Goal: Task Accomplishment & Management: Use online tool/utility

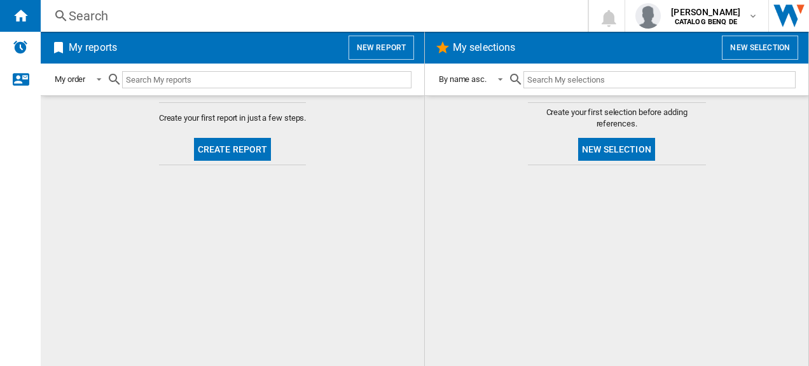
click at [228, 147] on button "Create report" at bounding box center [233, 149] width 78 height 23
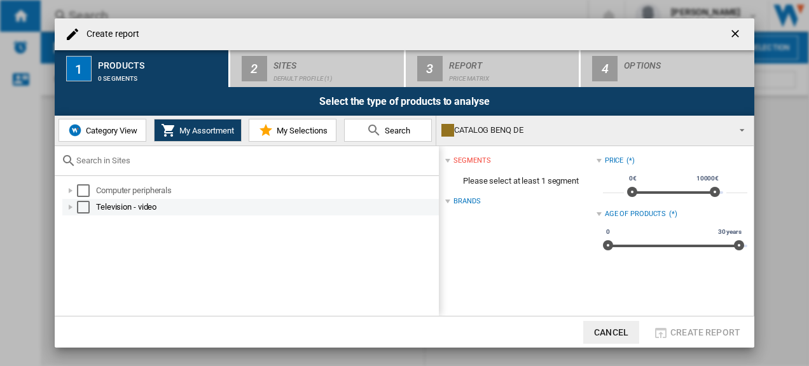
click at [71, 207] on div at bounding box center [70, 207] width 13 height 13
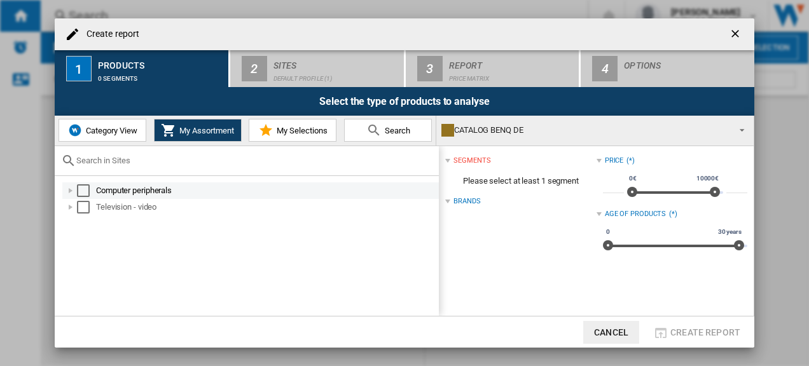
click at [69, 192] on div at bounding box center [70, 190] width 13 height 13
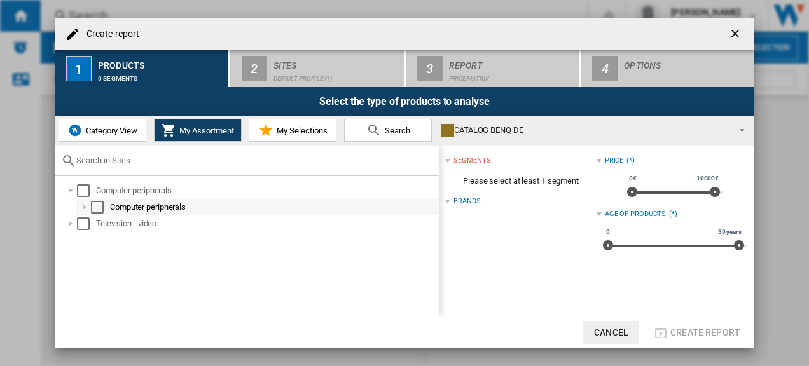
click at [86, 210] on div at bounding box center [84, 207] width 13 height 13
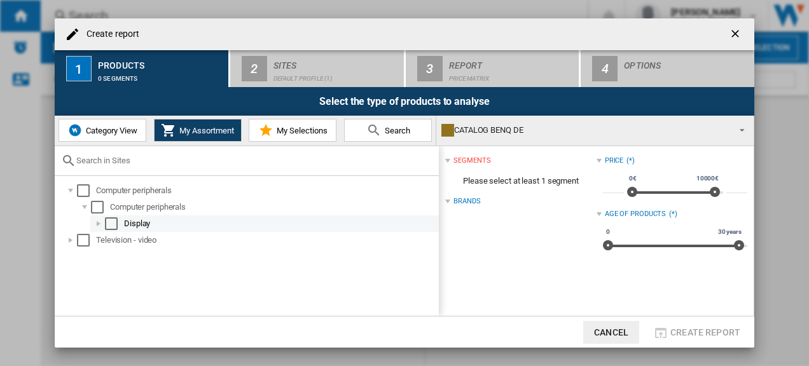
click at [97, 225] on div at bounding box center [98, 224] width 13 height 13
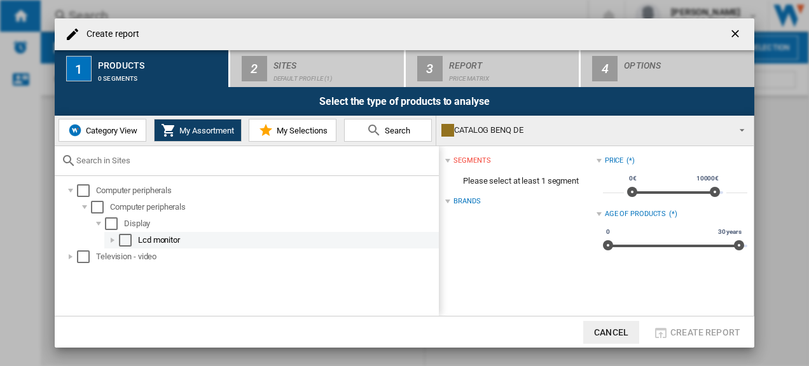
click at [116, 238] on div at bounding box center [112, 240] width 13 height 13
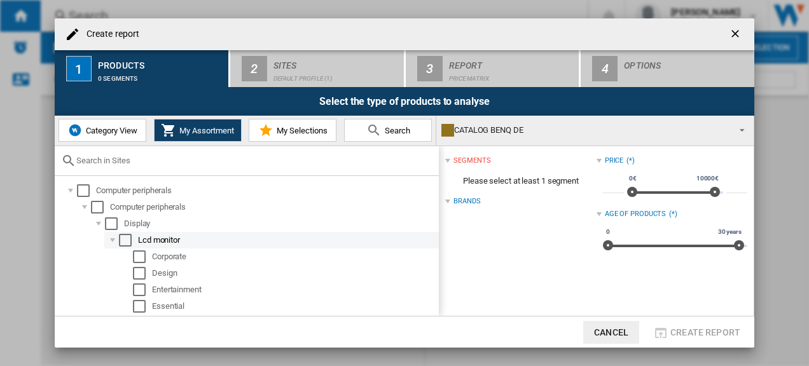
click at [125, 238] on div "Select" at bounding box center [125, 240] width 13 height 13
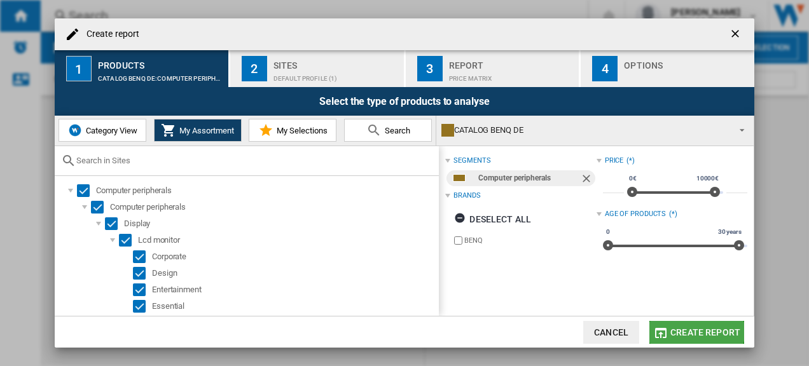
click at [681, 328] on span "Create report" at bounding box center [705, 333] width 70 height 10
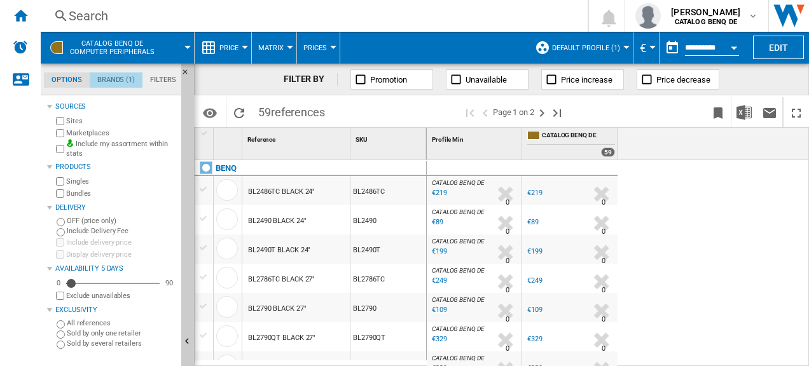
click at [111, 78] on md-tab-item "Brands (1)" at bounding box center [116, 80] width 53 height 15
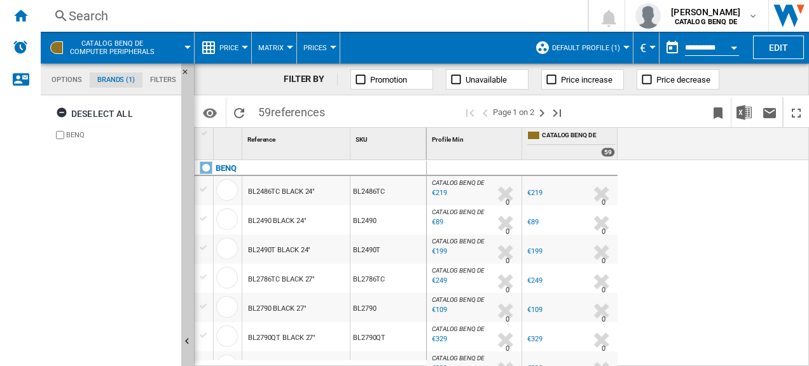
scroll to position [426, 0]
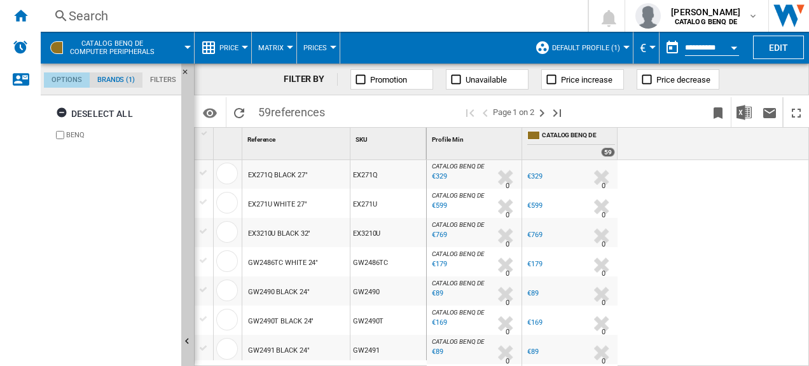
click at [71, 79] on md-tab-item "Options" at bounding box center [67, 80] width 46 height 15
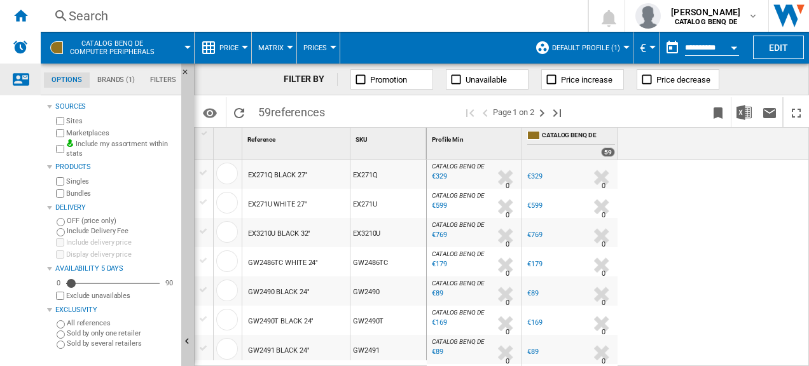
click at [18, 78] on ng-md-icon "Contact us" at bounding box center [20, 78] width 15 height 15
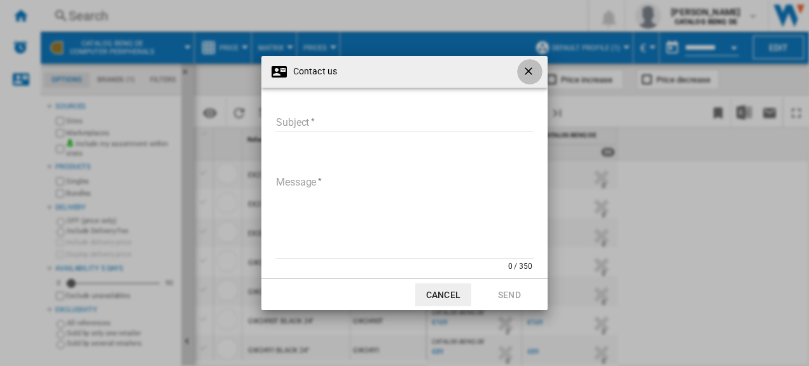
click at [525, 73] on ng-md-icon "getI18NText('BUTTONS.CLOSE_DIALOG')" at bounding box center [529, 72] width 15 height 15
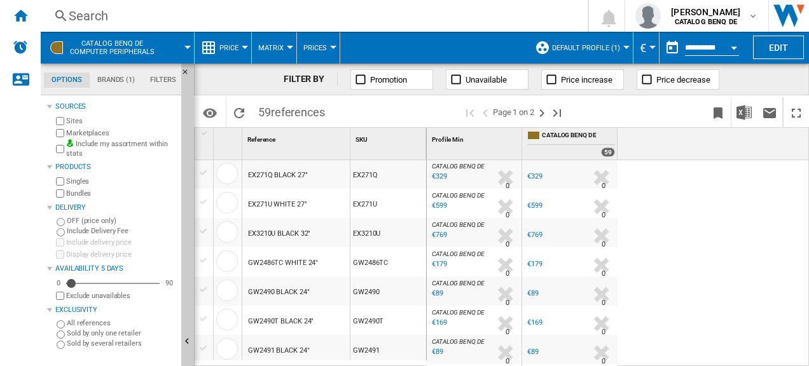
click at [227, 45] on span "Price" at bounding box center [228, 48] width 19 height 8
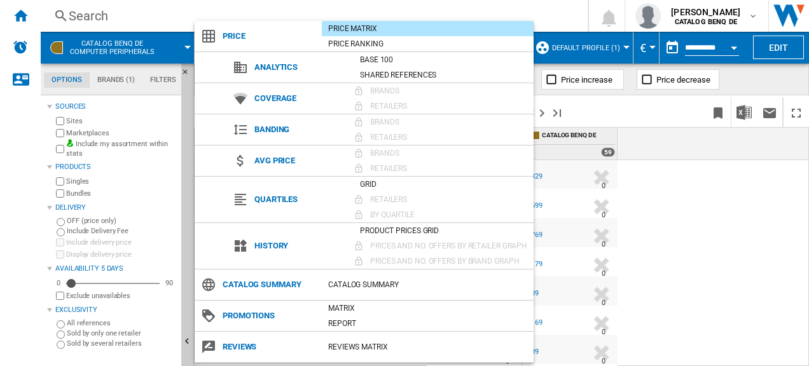
click at [116, 52] on md-backdrop at bounding box center [404, 183] width 809 height 366
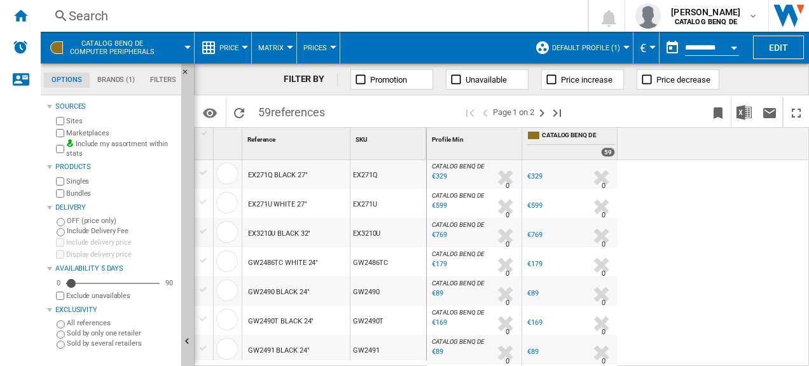
click at [28, 140] on wk-sidenav "NEW" at bounding box center [20, 183] width 41 height 366
click at [22, 8] on ng-md-icon "Home" at bounding box center [20, 15] width 15 height 15
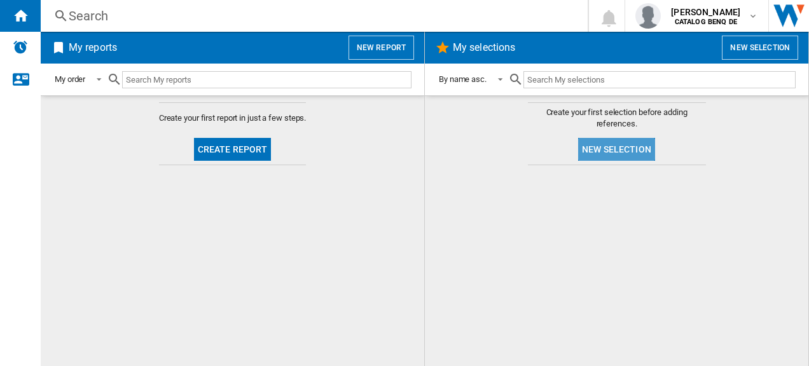
click at [627, 148] on button "New selection" at bounding box center [616, 149] width 77 height 23
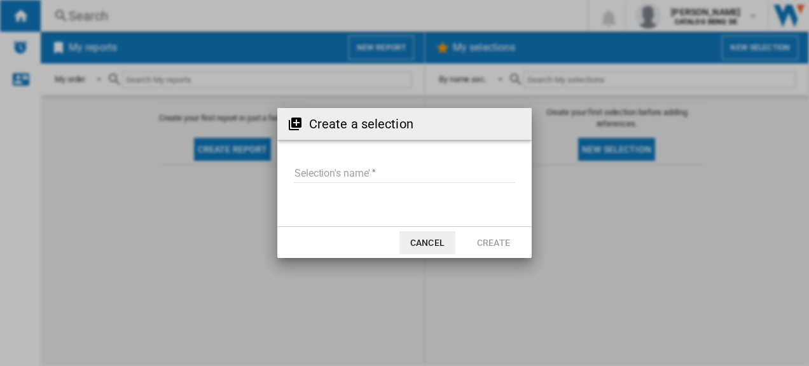
click at [404, 176] on input "Selection's name'" at bounding box center [404, 173] width 221 height 19
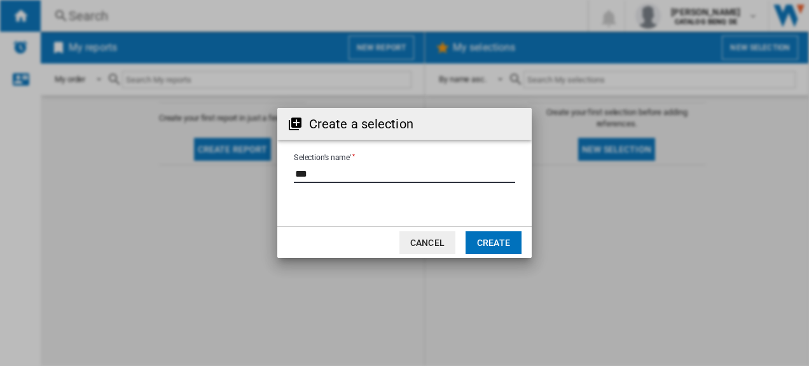
type input "***"
click at [496, 242] on button "Create" at bounding box center [494, 243] width 56 height 23
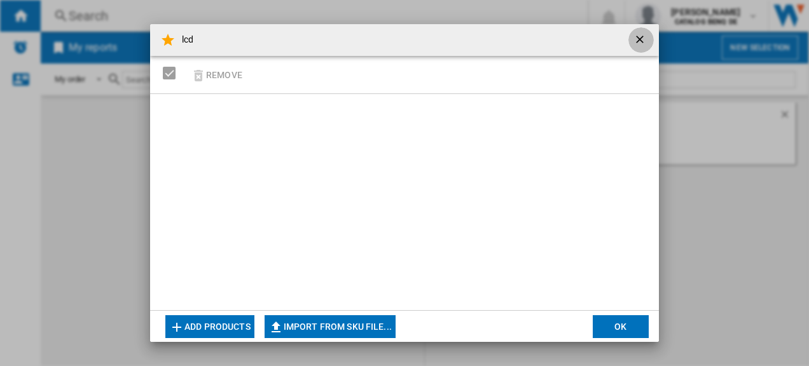
click at [636, 37] on ng-md-icon "getI18NText('BUTTONS.CLOSE_DIALOG')" at bounding box center [640, 40] width 15 height 15
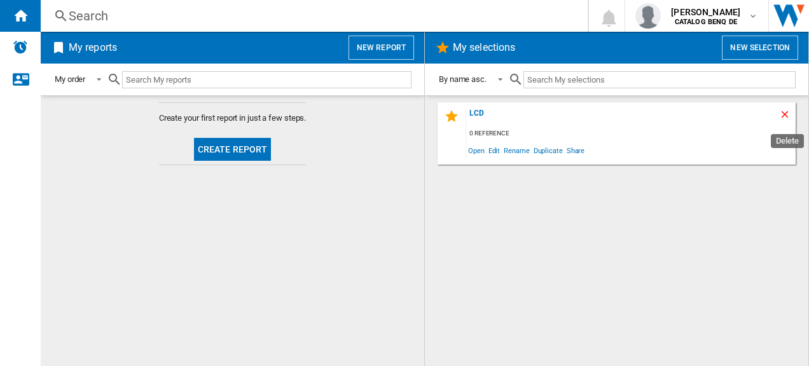
click at [786, 114] on ng-md-icon "Delete" at bounding box center [786, 116] width 15 height 15
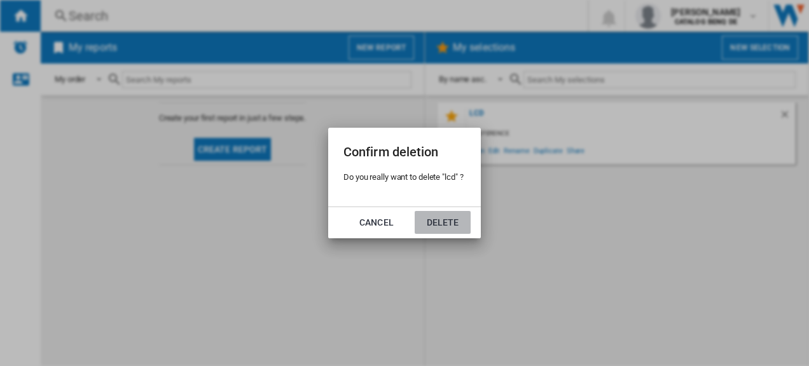
click at [452, 226] on button "Delete" at bounding box center [443, 222] width 56 height 23
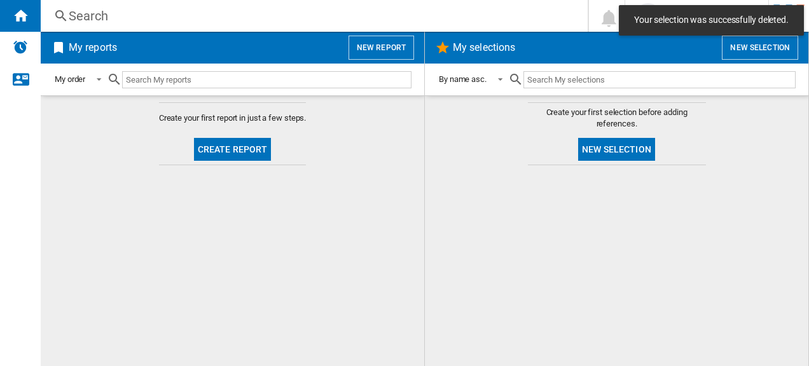
click at [228, 150] on button "Create report" at bounding box center [233, 149] width 78 height 23
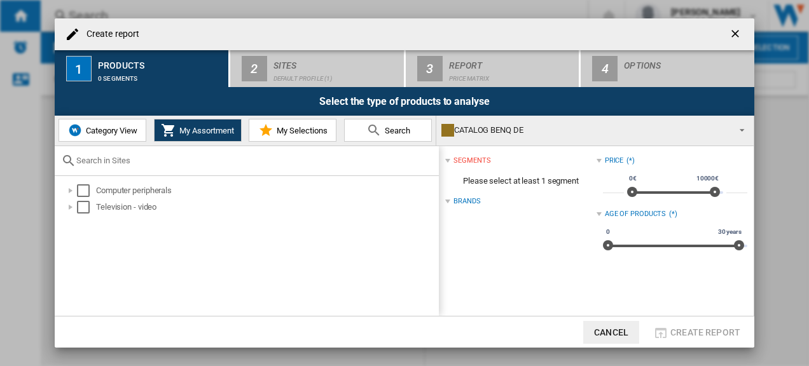
click at [121, 136] on button "Category View" at bounding box center [103, 130] width 88 height 23
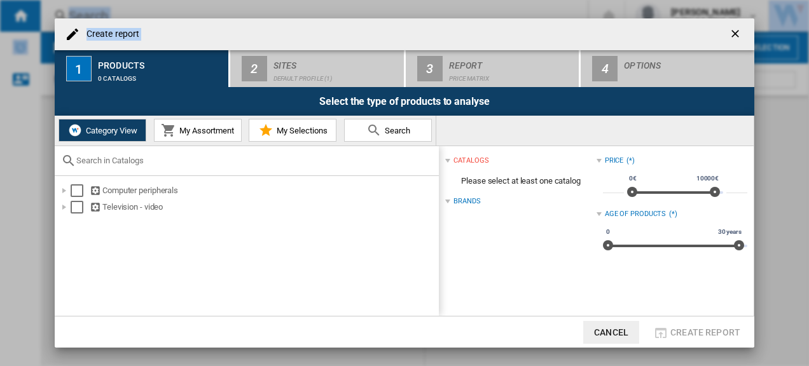
drag, startPoint x: 539, startPoint y: 32, endPoint x: 531, endPoint y: -37, distance: 69.2
click at [531, 0] on html "In order to access Insight, please log out and log in again OK NEW Search Searc…" at bounding box center [404, 183] width 809 height 366
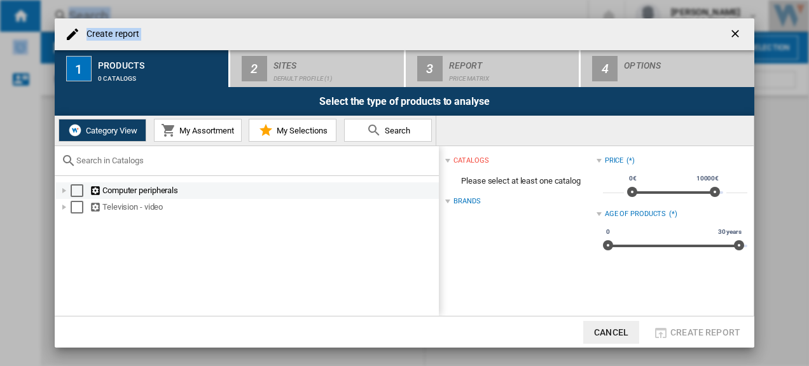
click at [75, 190] on div "Select" at bounding box center [77, 190] width 13 height 13
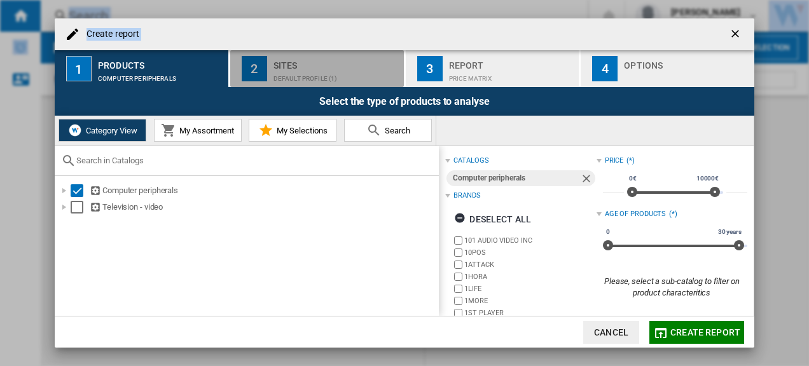
click at [296, 61] on div "Sites" at bounding box center [335, 61] width 125 height 13
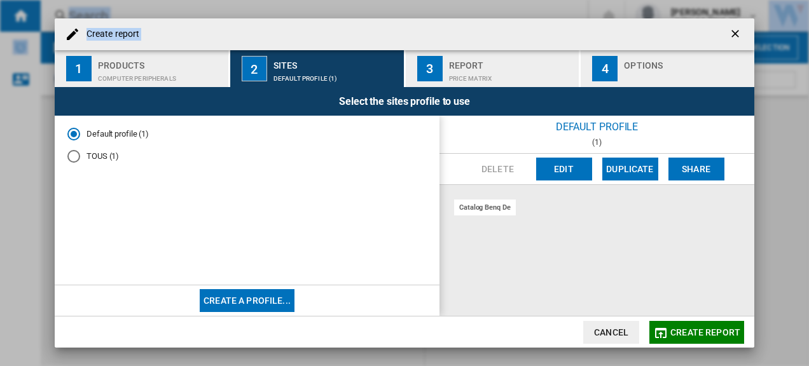
click at [450, 69] on div "Price Matrix" at bounding box center [511, 75] width 125 height 13
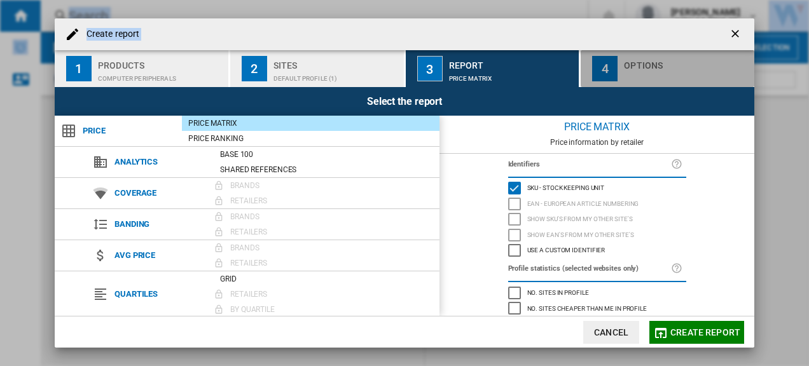
click at [630, 65] on div "Options" at bounding box center [686, 61] width 125 height 13
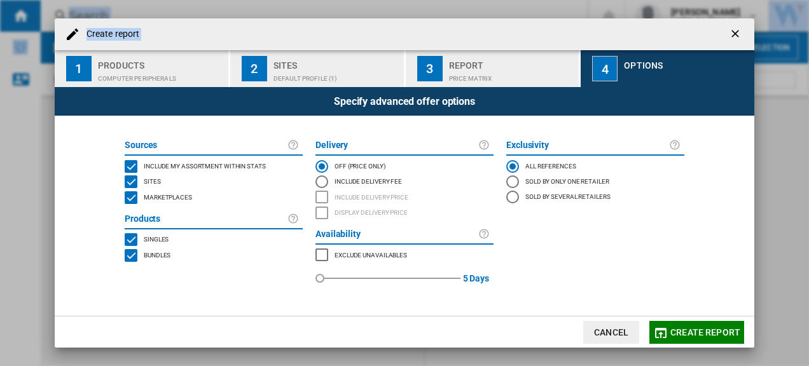
click at [698, 331] on span "Create report" at bounding box center [705, 333] width 70 height 10
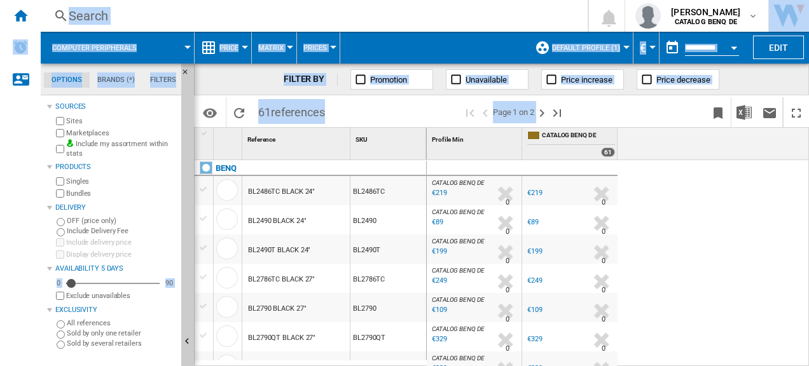
click at [453, 79] on ng-md-icon at bounding box center [456, 79] width 13 height 13
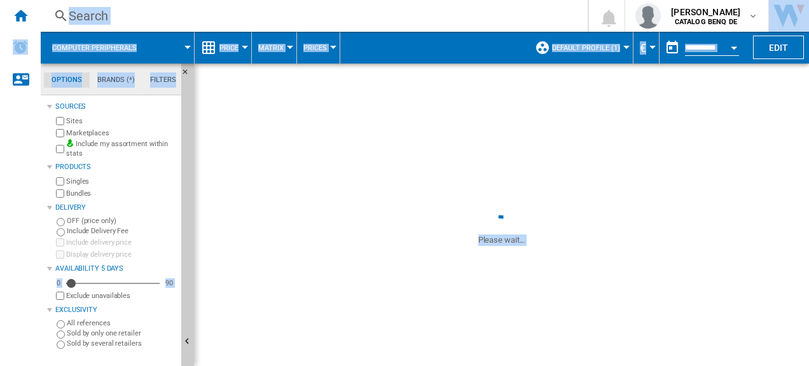
click at [764, 107] on span at bounding box center [501, 124] width 615 height 120
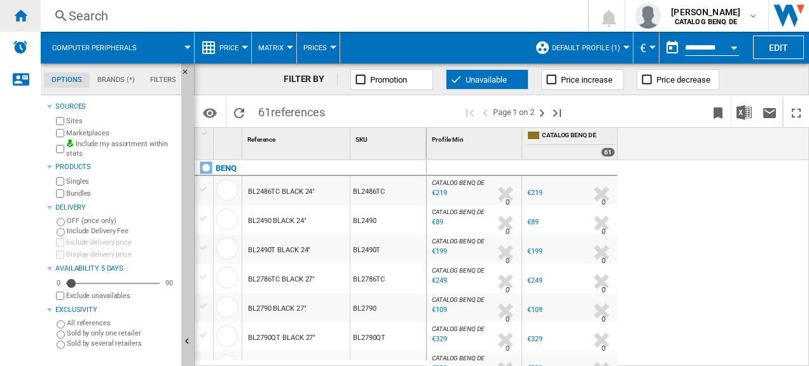
click at [29, 24] on div "Home" at bounding box center [20, 16] width 41 height 32
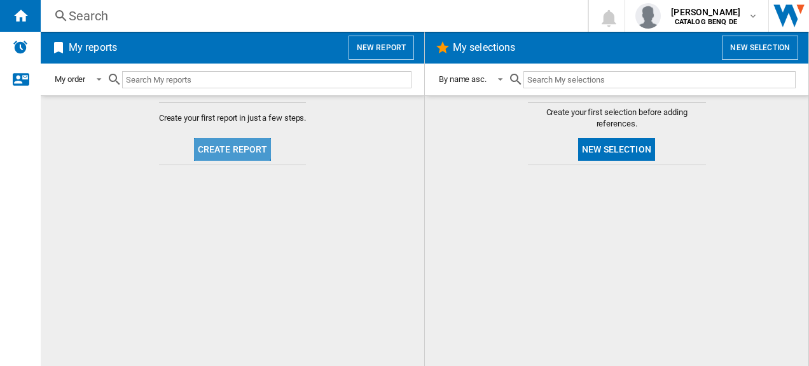
click at [231, 142] on button "Create report" at bounding box center [233, 149] width 78 height 23
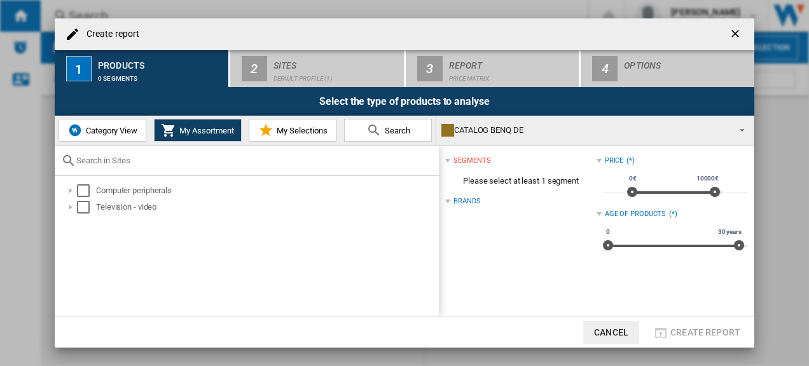
click at [109, 130] on span "Category View" at bounding box center [110, 131] width 55 height 10
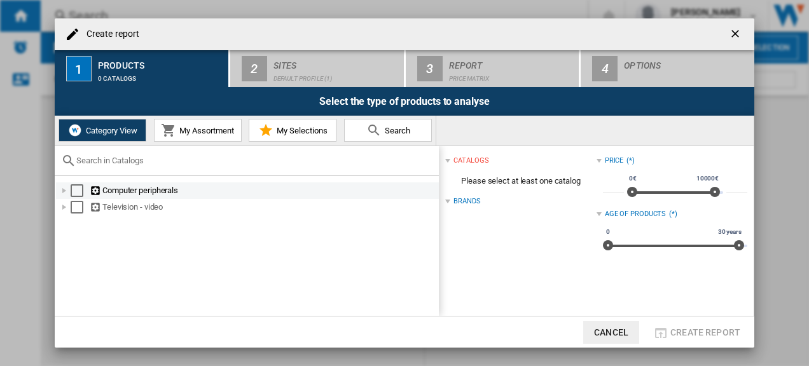
click at [68, 190] on div "Create report ..." at bounding box center [64, 190] width 13 height 13
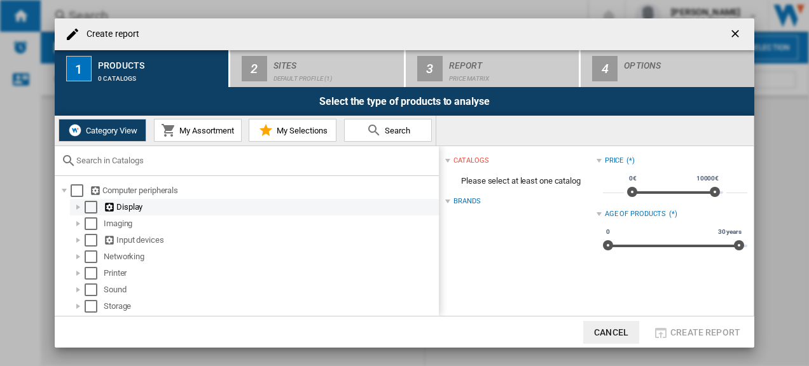
click at [78, 206] on div "Create report ..." at bounding box center [78, 207] width 13 height 13
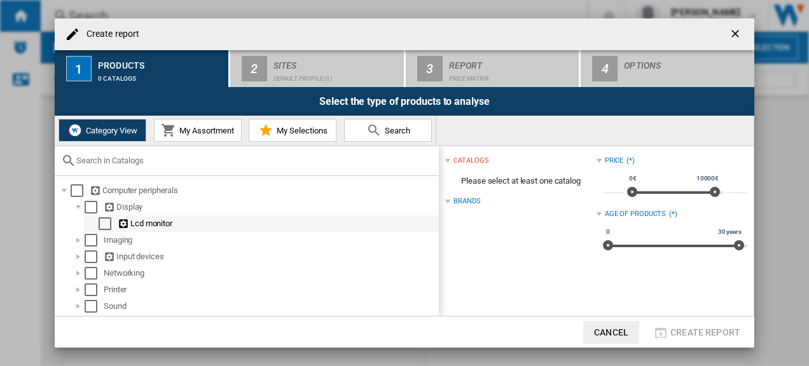
click at [104, 225] on div "Select" at bounding box center [105, 224] width 13 height 13
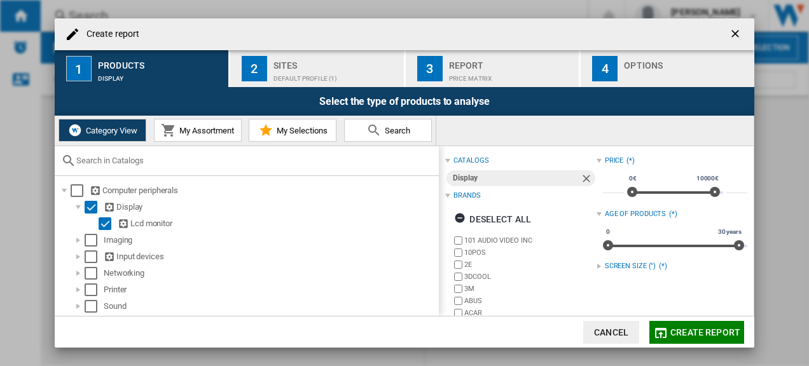
click at [198, 126] on span "My Assortment" at bounding box center [205, 131] width 58 height 10
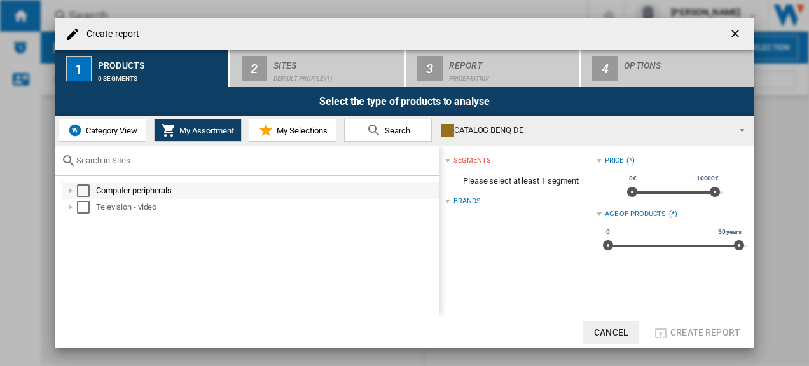
click at [71, 191] on div "Create report ..." at bounding box center [70, 190] width 13 height 13
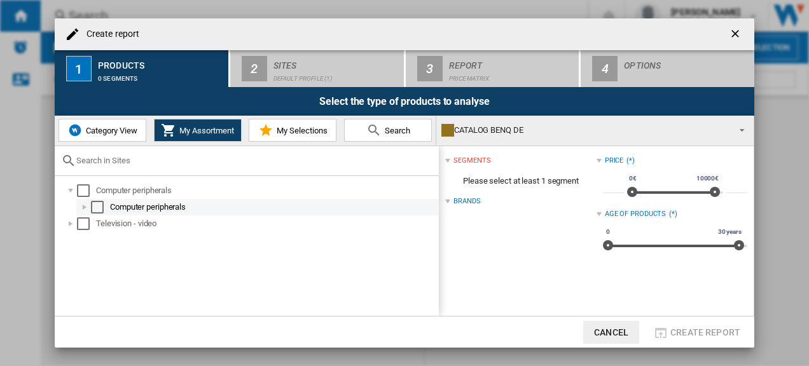
click at [83, 206] on div "Create report ..." at bounding box center [84, 207] width 13 height 13
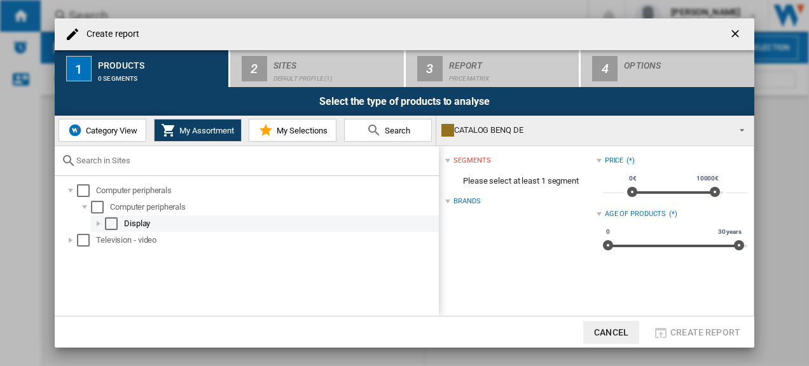
click at [102, 226] on div "Create report ..." at bounding box center [98, 224] width 13 height 13
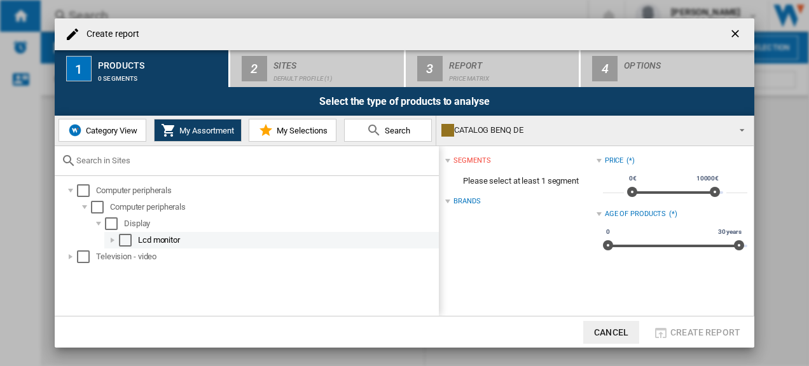
click at [114, 242] on div "Create report ..." at bounding box center [112, 240] width 13 height 13
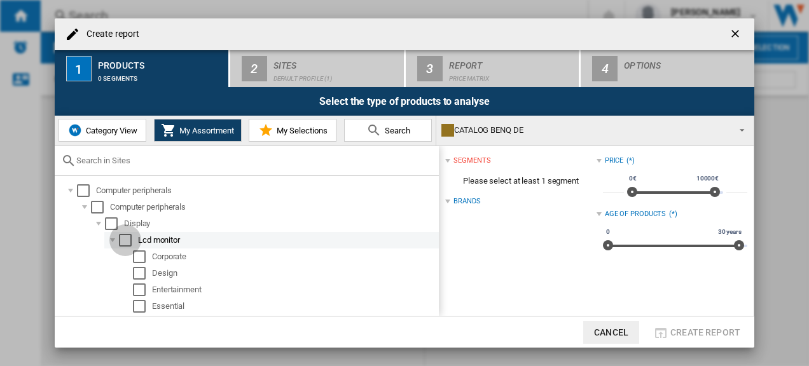
click at [129, 242] on div "Select" at bounding box center [125, 240] width 13 height 13
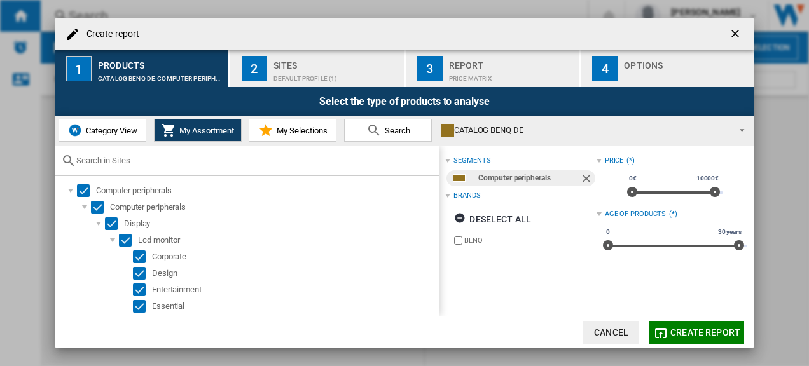
click at [119, 123] on button "Category View" at bounding box center [103, 130] width 88 height 23
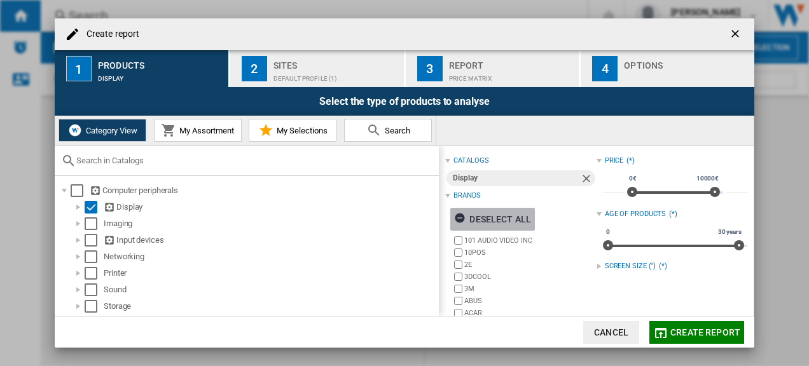
click at [460, 215] on ng-md-icon "Create report ..." at bounding box center [461, 219] width 15 height 15
click at [469, 193] on div "Brands" at bounding box center [466, 196] width 27 height 10
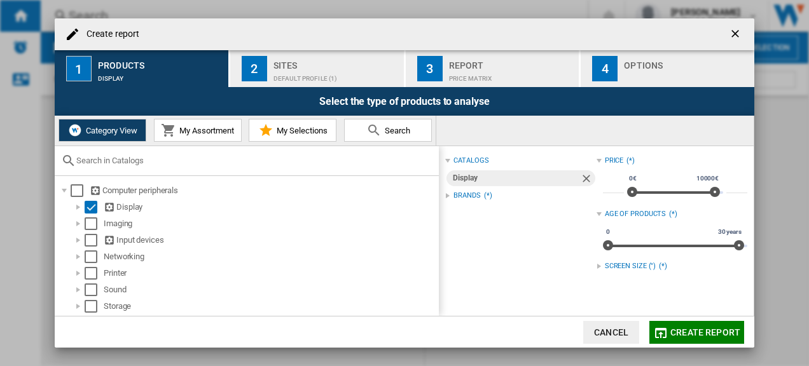
click at [469, 193] on div "Brands" at bounding box center [466, 196] width 27 height 10
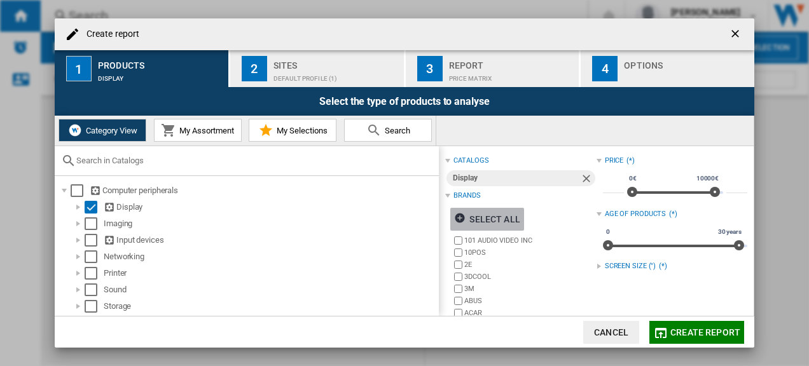
click at [460, 218] on ng-md-icon "Create report ..." at bounding box center [461, 219] width 15 height 15
click at [495, 173] on div "Display" at bounding box center [516, 178] width 127 height 16
click at [466, 196] on div "Brands" at bounding box center [466, 196] width 27 height 10
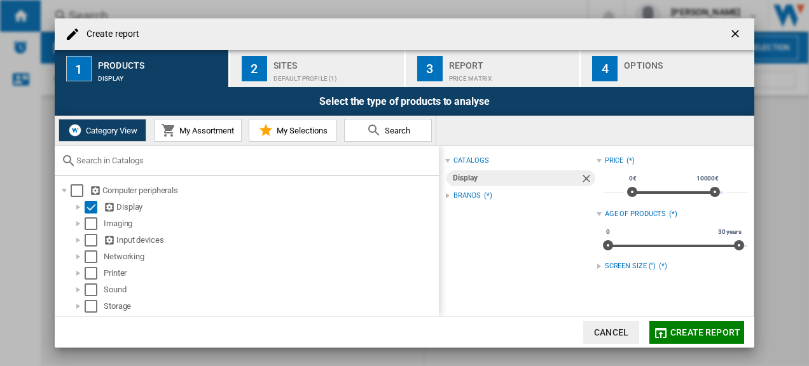
click at [466, 196] on div "Brands" at bounding box center [466, 196] width 27 height 10
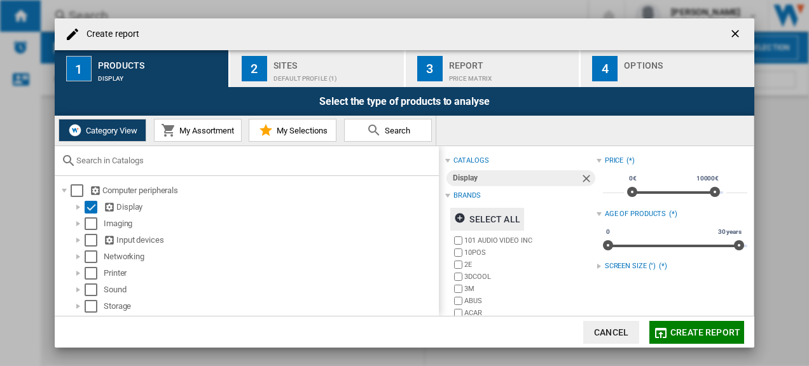
scroll to position [127, 0]
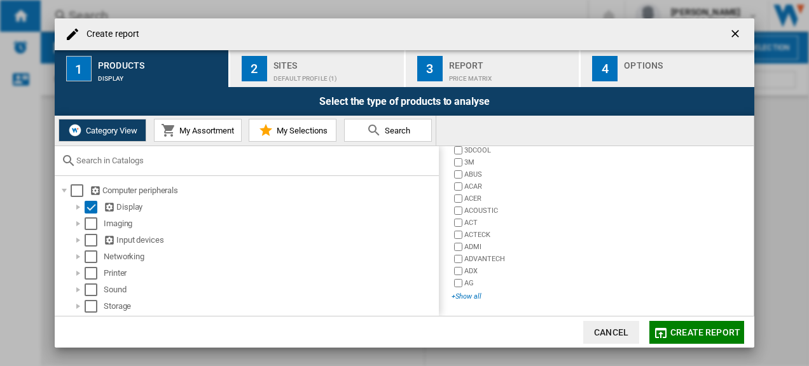
click at [474, 294] on div "+Show all" at bounding box center [524, 297] width 144 height 10
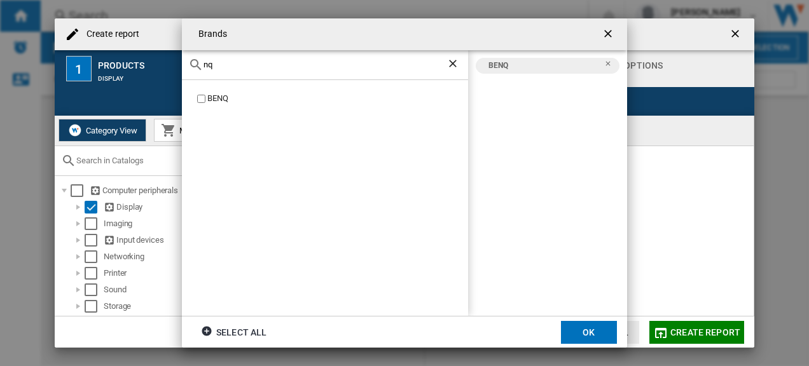
drag, startPoint x: 220, startPoint y: 64, endPoint x: 161, endPoint y: 62, distance: 59.2
click at [161, 62] on div "Brands nq BENQ BENQ Select all OK" at bounding box center [404, 183] width 809 height 366
drag, startPoint x: 224, startPoint y: 66, endPoint x: 151, endPoint y: 64, distance: 72.5
click at [151, 64] on div "Brands asus ASUSTEK ASUSTEK BENQ Select all OK" at bounding box center [404, 183] width 809 height 366
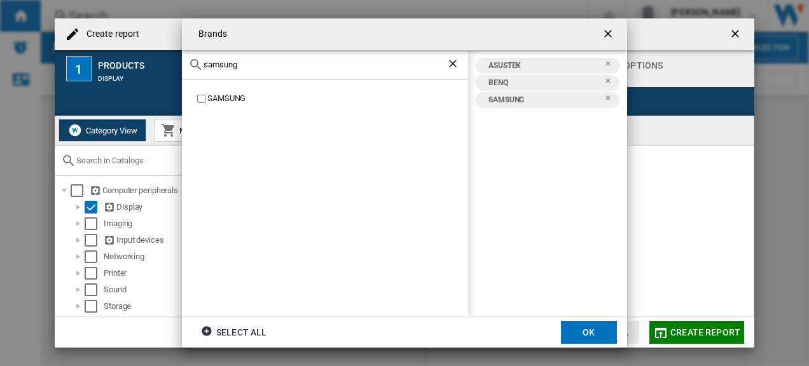
drag, startPoint x: 235, startPoint y: 62, endPoint x: 107, endPoint y: 22, distance: 134.8
click at [107, 22] on div "Brands samsung SAMSUNG ASUSTEK BENQ SAMSUNG Select all OK" at bounding box center [404, 183] width 809 height 366
type input "lg"
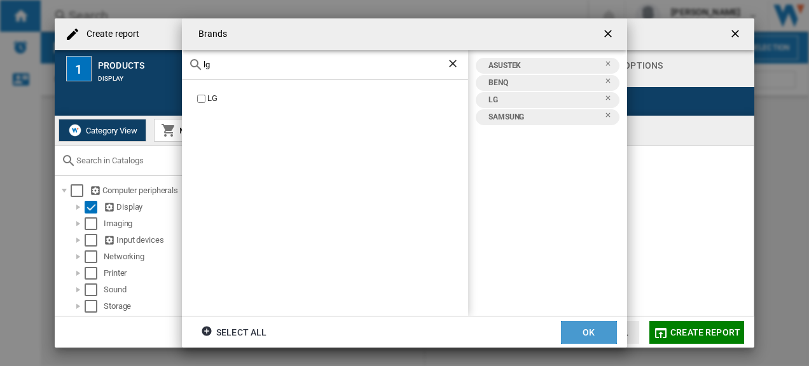
click at [586, 331] on button "OK" at bounding box center [589, 332] width 56 height 23
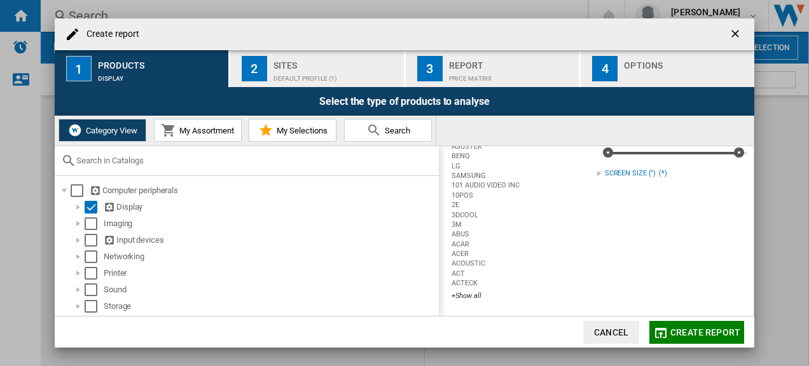
scroll to position [0, 0]
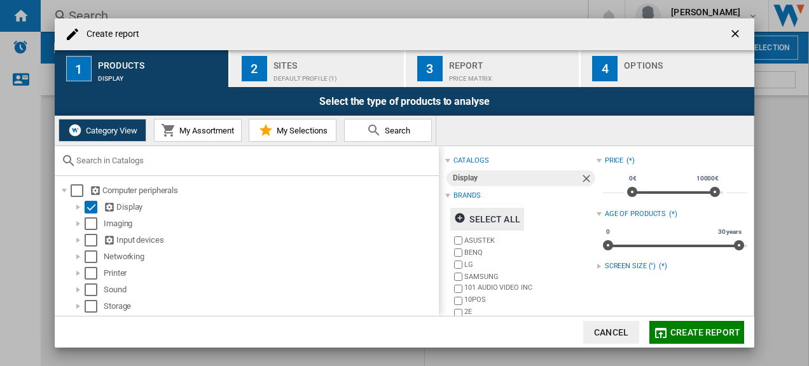
click at [272, 73] on button "2 Sites Default profile (1)" at bounding box center [317, 68] width 175 height 37
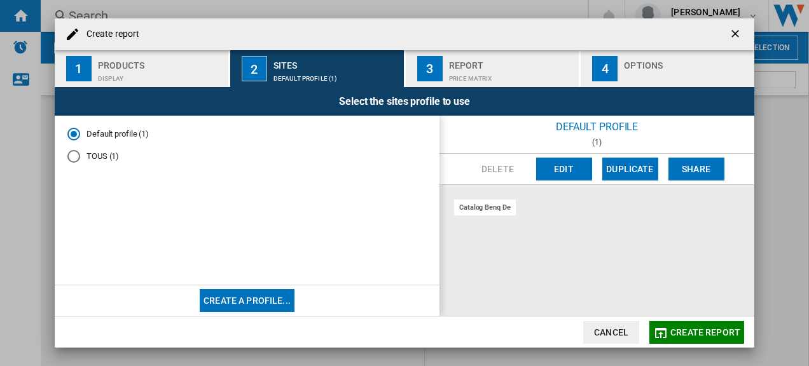
click at [476, 207] on div "catalog benq de" at bounding box center [485, 208] width 62 height 16
click at [557, 168] on button "Edit" at bounding box center [564, 169] width 56 height 23
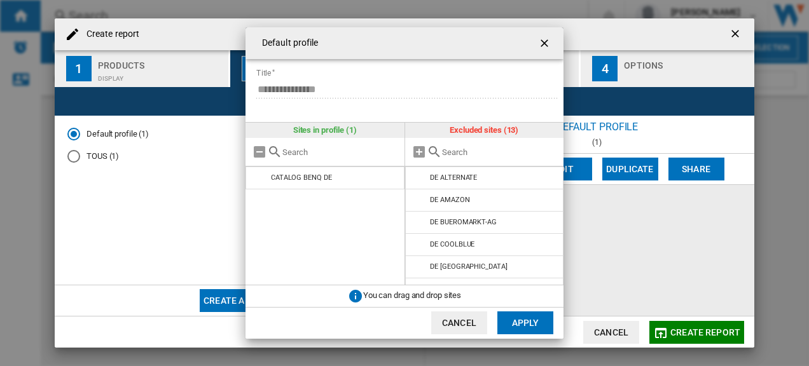
click at [550, 47] on ng-md-icon "getI18NText('BUTTONS.CLOSE_DIALOG')" at bounding box center [545, 44] width 15 height 15
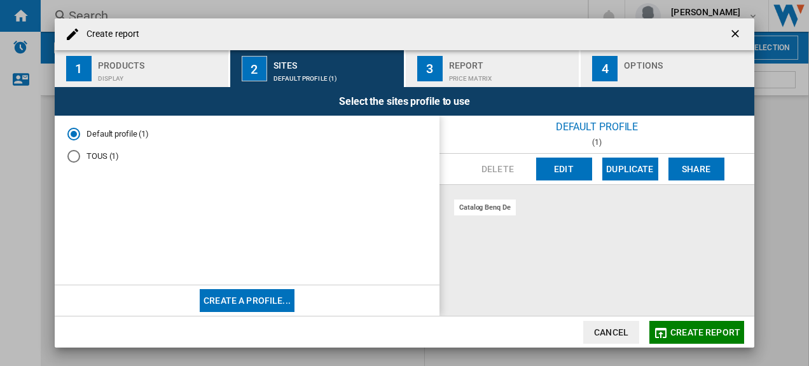
click at [71, 158] on div "TOUS (1)" at bounding box center [73, 156] width 13 height 13
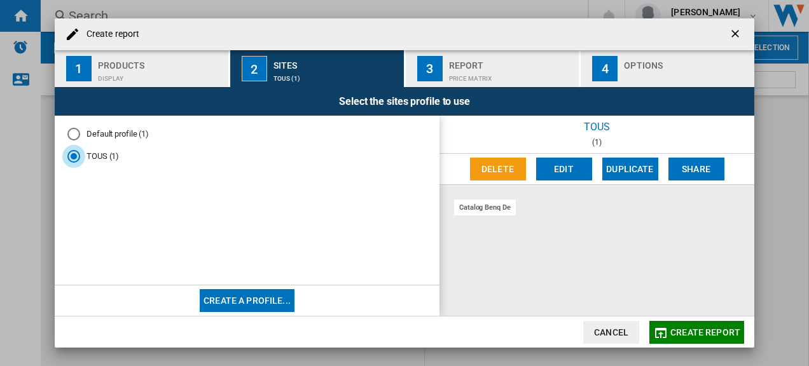
click at [81, 131] on md-radio-button "Default profile (1)" at bounding box center [246, 134] width 359 height 12
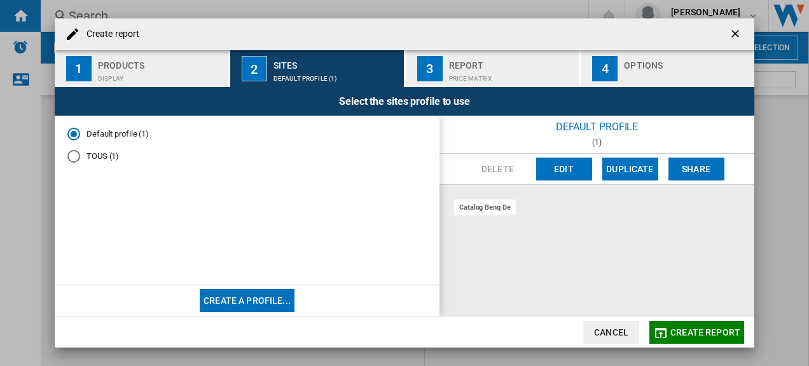
click at [492, 205] on div "catalog benq de" at bounding box center [485, 208] width 62 height 16
click at [589, 168] on button "Edit" at bounding box center [564, 169] width 56 height 23
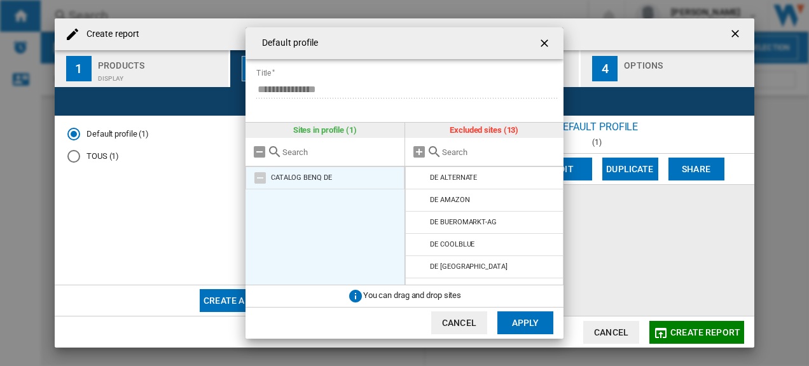
click at [317, 175] on div "CATALOG BENQ DE" at bounding box center [301, 178] width 61 height 8
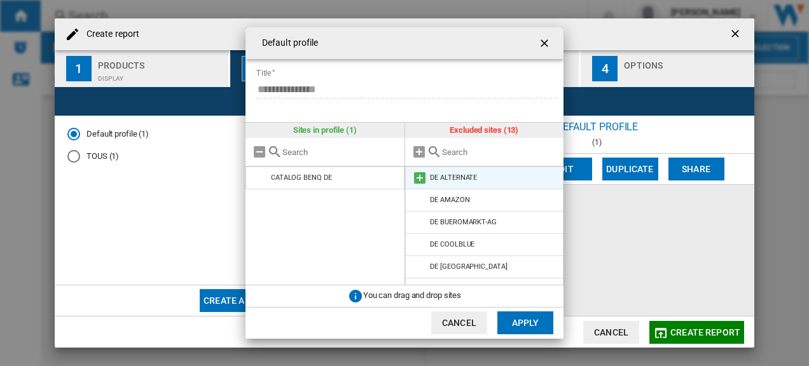
click at [453, 174] on div "DE ALTERNATE" at bounding box center [453, 178] width 47 height 8
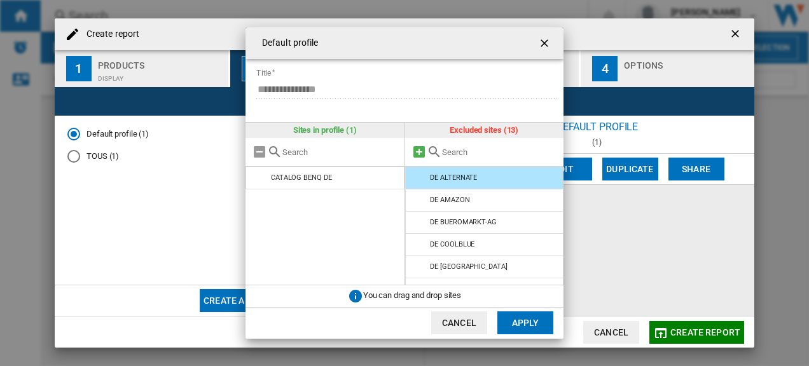
click at [418, 149] on md-icon "Default profile ..." at bounding box center [418, 151] width 15 height 15
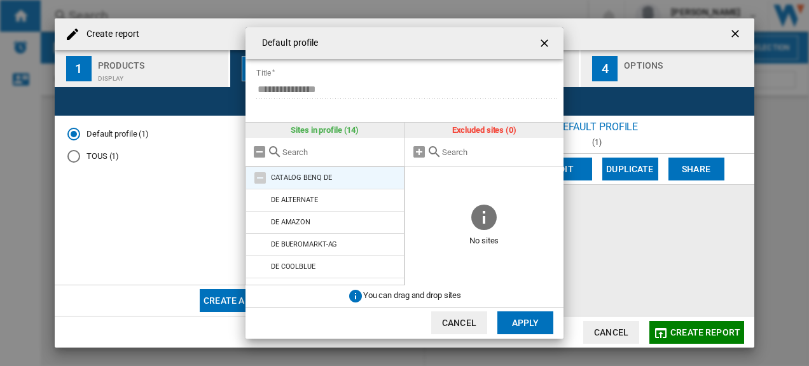
click at [329, 176] on li "CATALOG BENQ DE" at bounding box center [324, 178] width 159 height 23
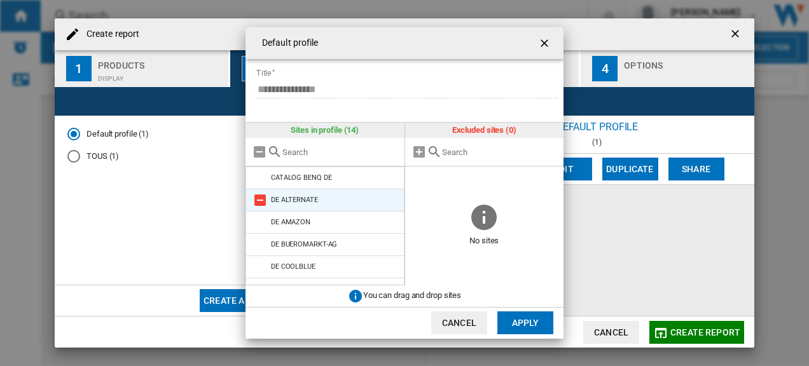
click at [298, 202] on div "DE ALTERNATE" at bounding box center [294, 200] width 47 height 8
click at [523, 321] on button "Apply" at bounding box center [525, 323] width 56 height 23
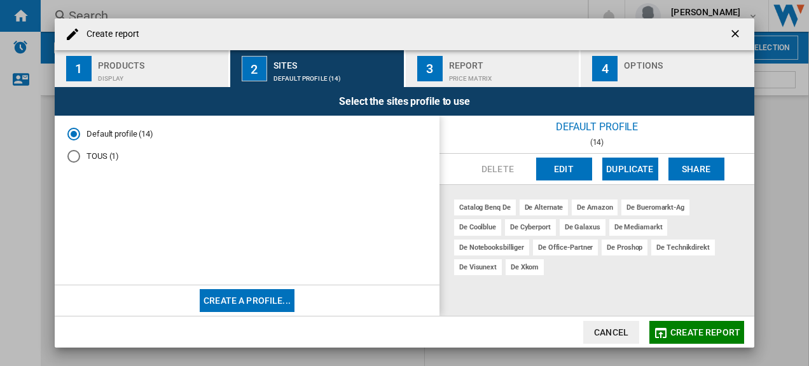
click at [464, 65] on div "Report" at bounding box center [511, 61] width 125 height 13
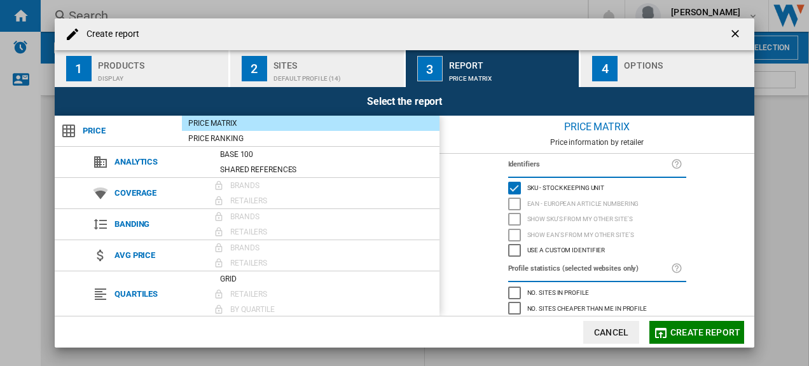
click at [226, 121] on div "Price Matrix" at bounding box center [311, 123] width 258 height 13
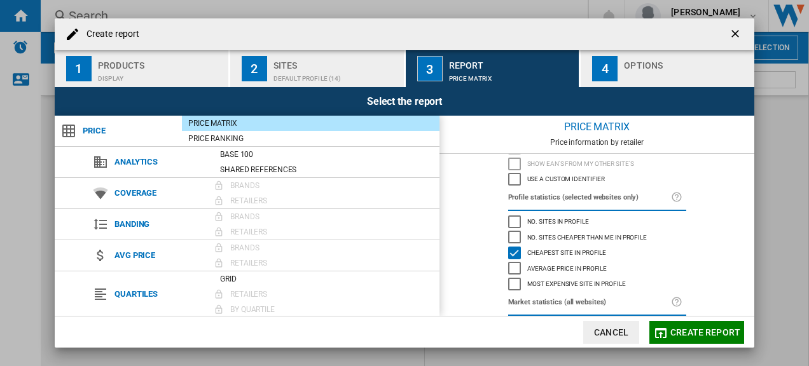
scroll to position [76, 0]
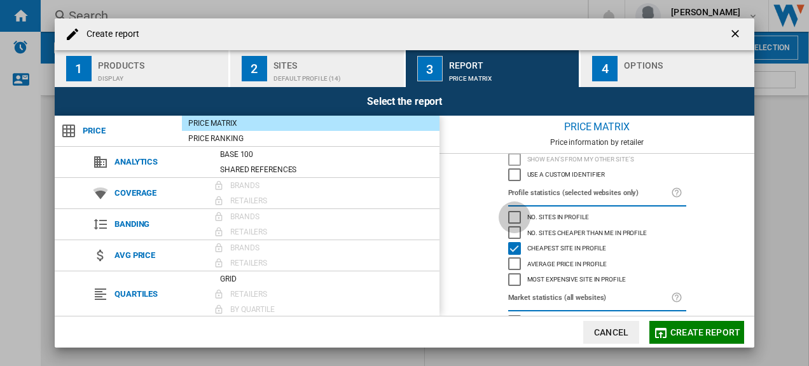
click at [512, 216] on div "No. sites in profile" at bounding box center [514, 217] width 13 height 13
click at [511, 281] on div "Most expensive site in profile" at bounding box center [514, 279] width 13 height 13
click at [642, 61] on div "Options" at bounding box center [686, 61] width 125 height 13
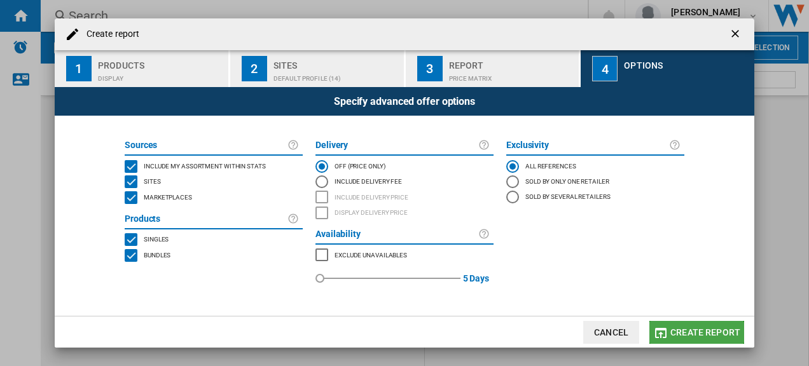
click at [691, 336] on span "Create report" at bounding box center [705, 333] width 70 height 10
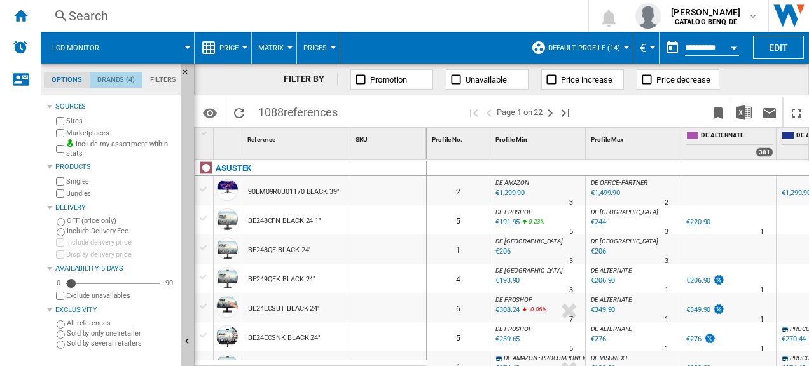
click at [118, 80] on md-tab-item "Brands (4)" at bounding box center [116, 80] width 53 height 15
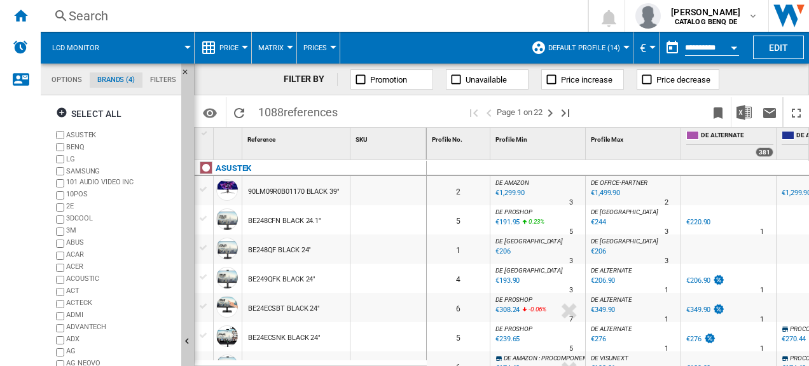
scroll to position [48, 0]
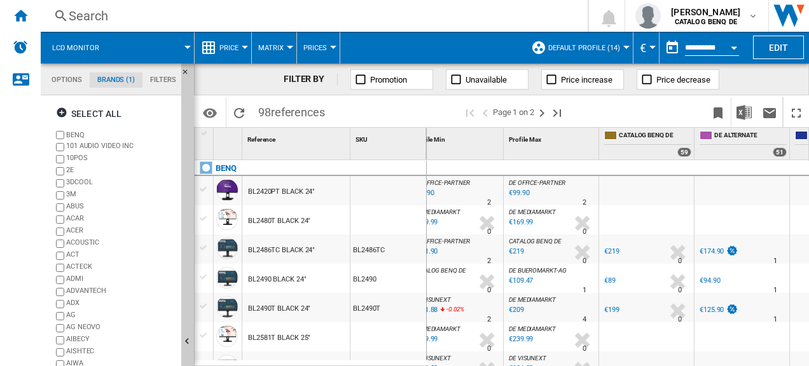
scroll to position [0, 38]
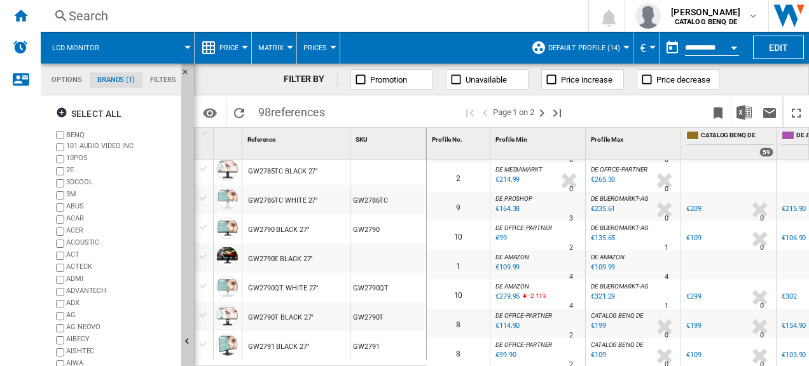
click at [806, 360] on div "0 1 DE OFFICE-PARTNER : DE OFFICE-PARTNER -1.0 % €99.90 % N/A 2 DE OFFICE-PARTN…" at bounding box center [618, 263] width 383 height 207
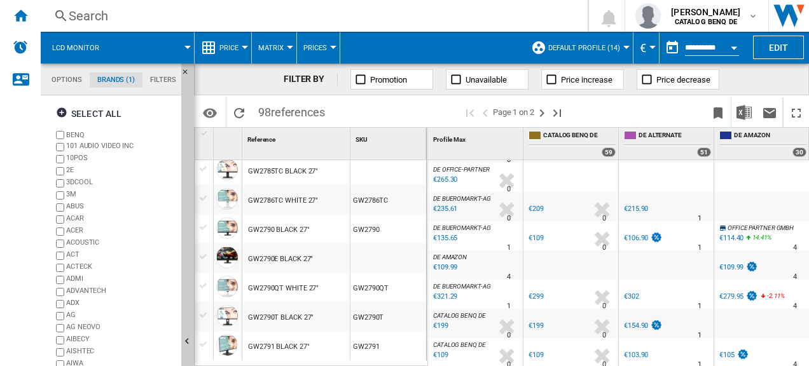
click at [806, 354] on div "0 1 DE OFFICE-PARTNER : DE OFFICE-PARTNER -1.0 % €99.90 % N/A 2 DE OFFICE-PARTN…" at bounding box center [618, 263] width 383 height 207
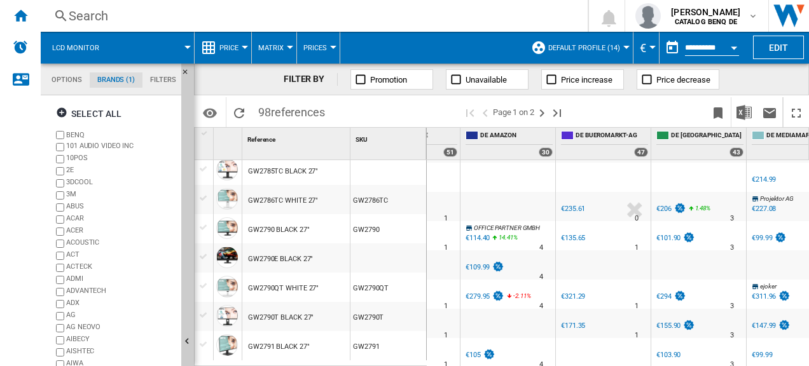
click at [586, 359] on div at bounding box center [603, 352] width 95 height 29
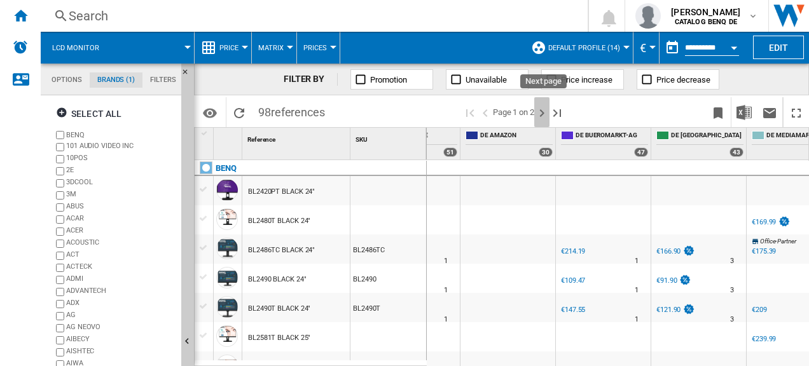
click at [546, 111] on ng-md-icon "Next page" at bounding box center [541, 113] width 15 height 15
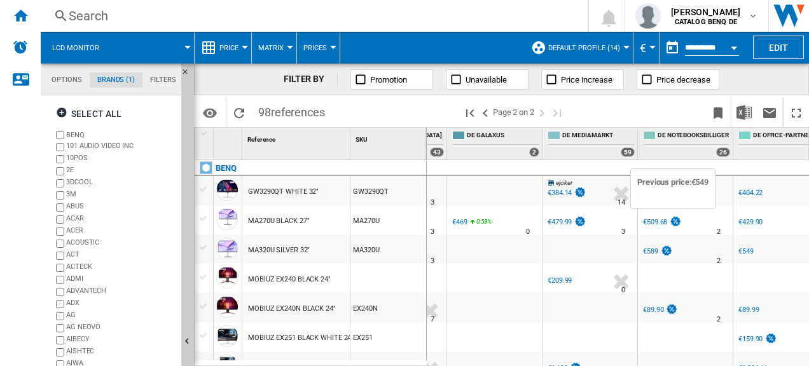
click at [677, 221] on img at bounding box center [675, 221] width 13 height 11
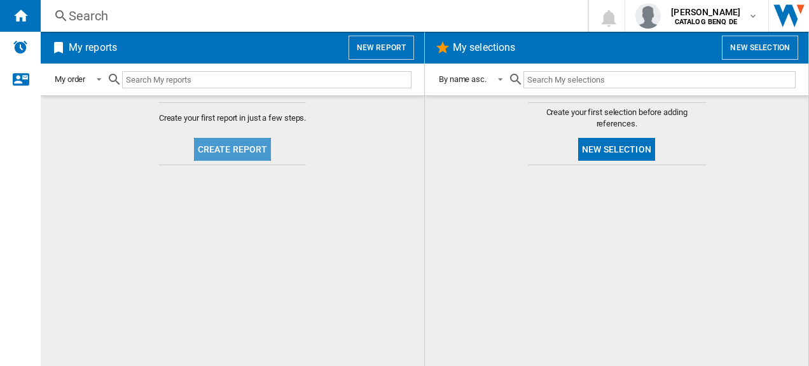
click at [242, 146] on button "Create report" at bounding box center [233, 149] width 78 height 23
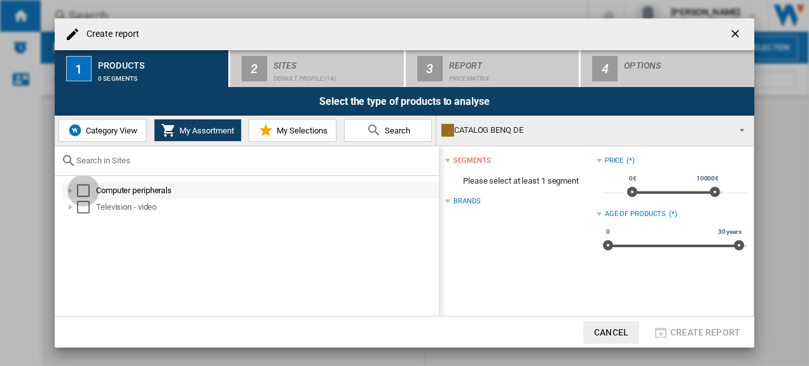
click at [80, 190] on div "Select" at bounding box center [83, 190] width 13 height 13
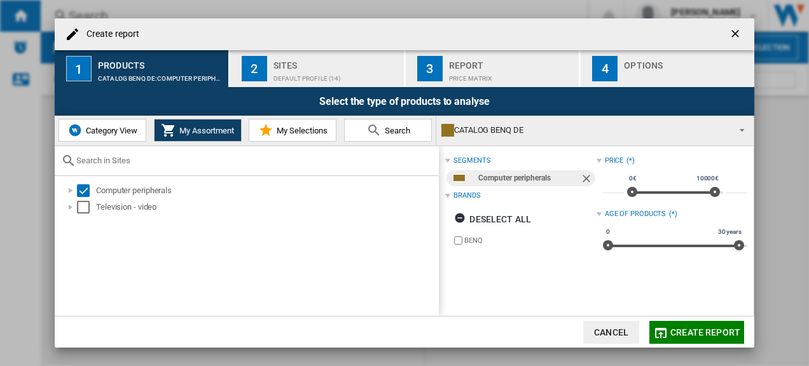
click at [174, 143] on div "Category View My Assortment My Selections Search" at bounding box center [246, 131] width 382 height 30
click at [174, 139] on button "My Assortment" at bounding box center [198, 130] width 88 height 23
click at [178, 127] on span "My Assortment" at bounding box center [205, 131] width 58 height 10
click at [207, 134] on span "My Assortment" at bounding box center [205, 131] width 58 height 10
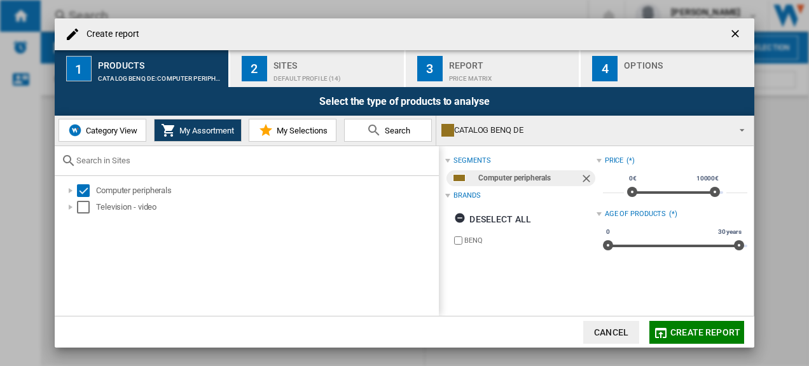
click at [132, 128] on span "Category View" at bounding box center [110, 131] width 55 height 10
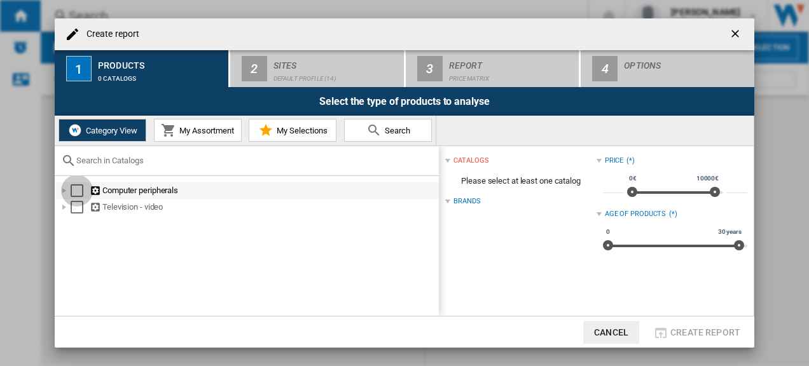
click at [79, 193] on div "Select" at bounding box center [77, 190] width 13 height 13
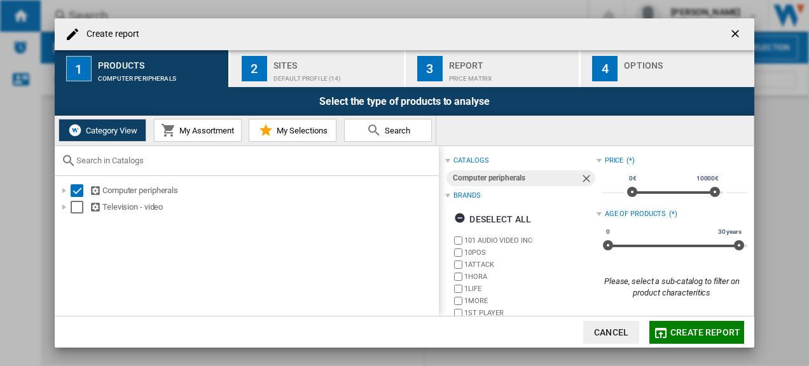
click at [199, 126] on span "My Assortment" at bounding box center [205, 131] width 58 height 10
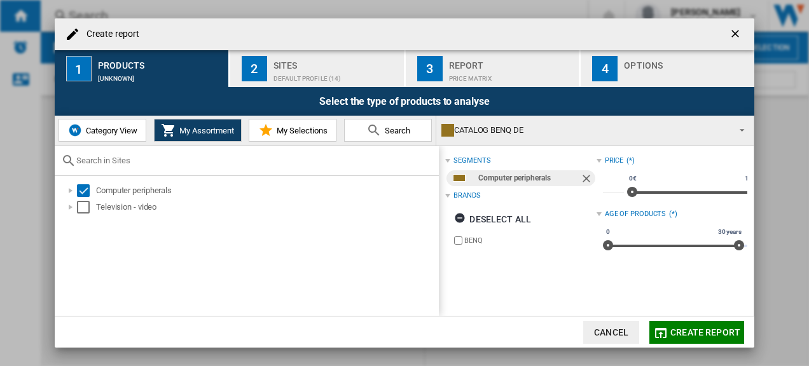
click at [323, 48] on div "Create report" at bounding box center [405, 34] width 700 height 32
click at [300, 64] on div "Sites" at bounding box center [335, 61] width 125 height 13
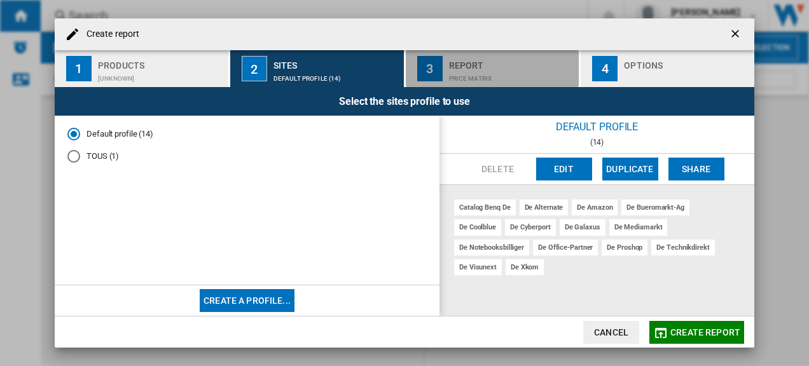
click at [468, 62] on div "Report" at bounding box center [511, 61] width 125 height 13
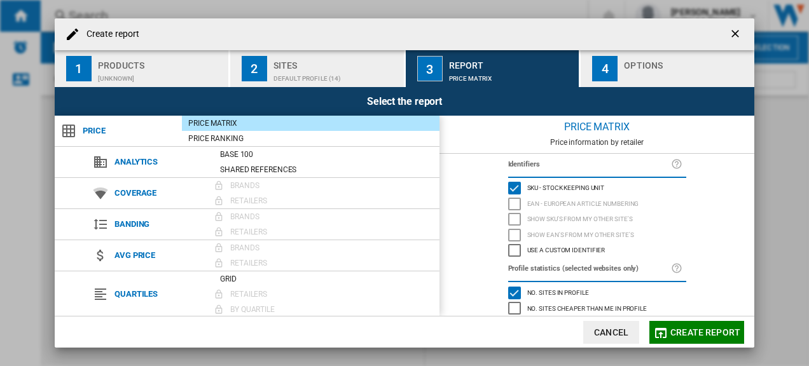
click at [659, 76] on div "button" at bounding box center [686, 75] width 125 height 13
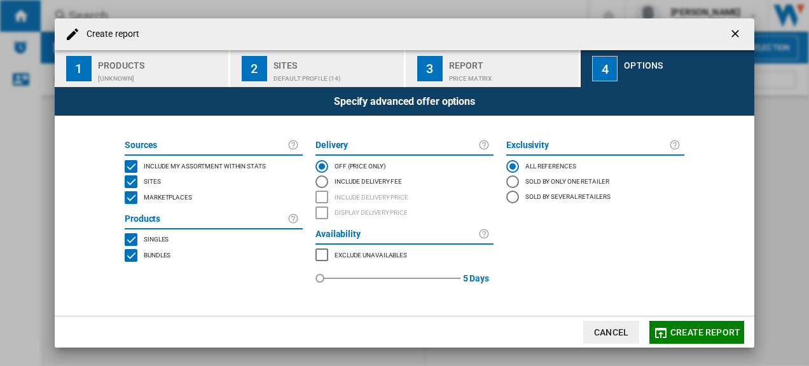
click at [693, 337] on span "Create report" at bounding box center [705, 333] width 70 height 10
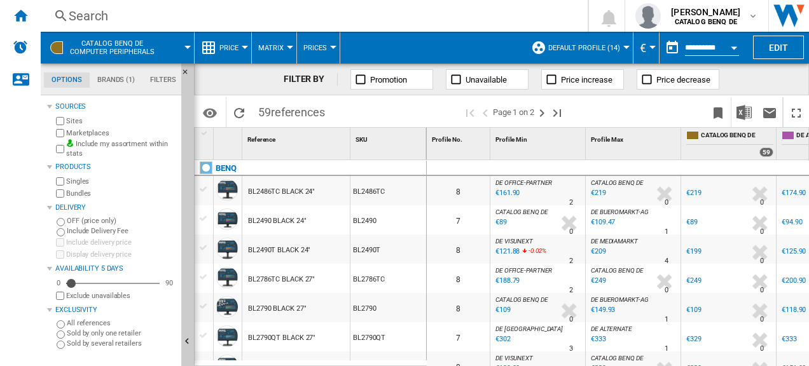
click at [328, 48] on button "Prices" at bounding box center [318, 48] width 30 height 32
click at [287, 48] on md-backdrop at bounding box center [404, 183] width 809 height 366
click at [244, 50] on button "Price" at bounding box center [231, 48] width 25 height 32
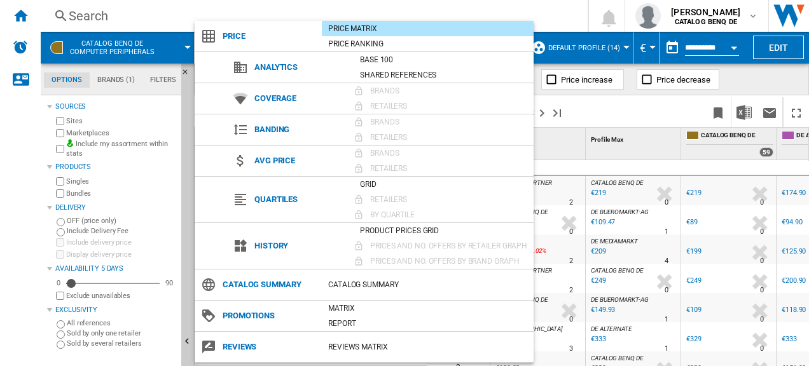
click at [389, 8] on md-backdrop at bounding box center [404, 183] width 809 height 366
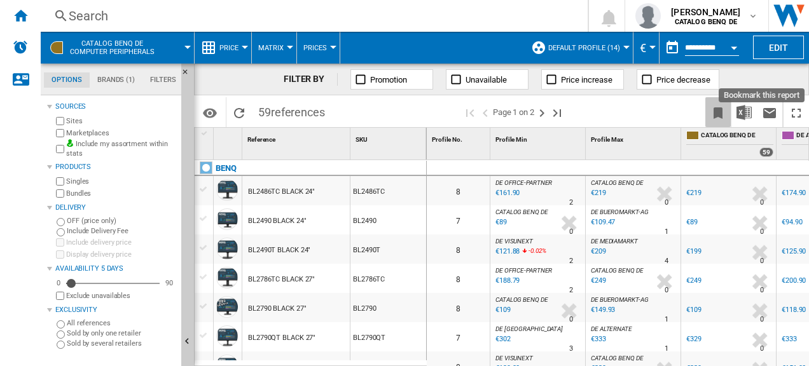
click at [724, 111] on ng-md-icon "Bookmark this report" at bounding box center [717, 113] width 15 height 15
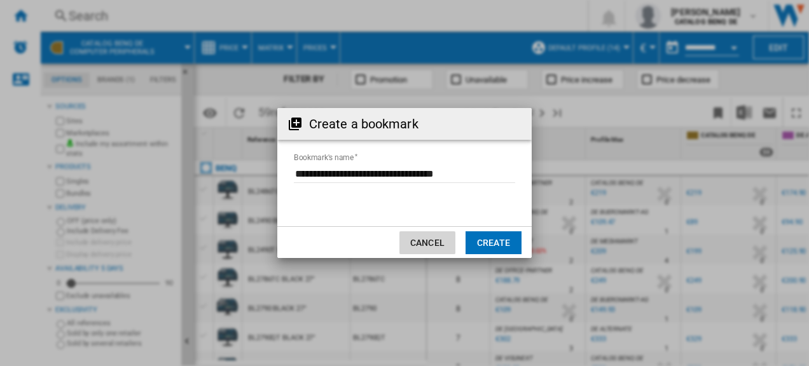
click at [430, 242] on button "Cancel" at bounding box center [427, 243] width 56 height 23
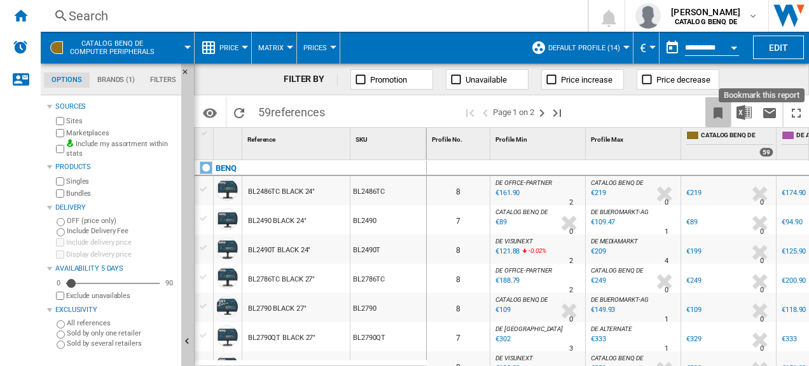
click at [717, 110] on ng-md-icon "Bookmark this report" at bounding box center [717, 113] width 15 height 15
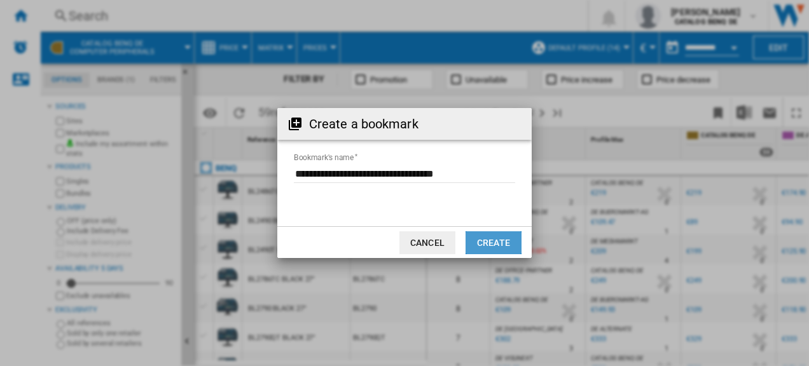
click at [500, 245] on button "Create" at bounding box center [494, 243] width 56 height 23
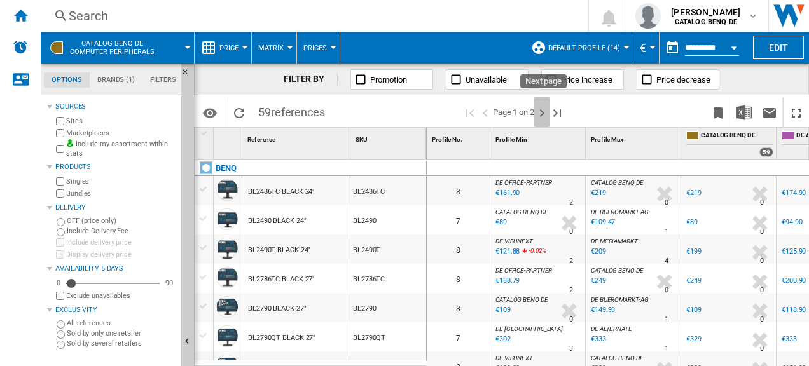
click at [545, 114] on ng-md-icon "Next page" at bounding box center [541, 113] width 15 height 15
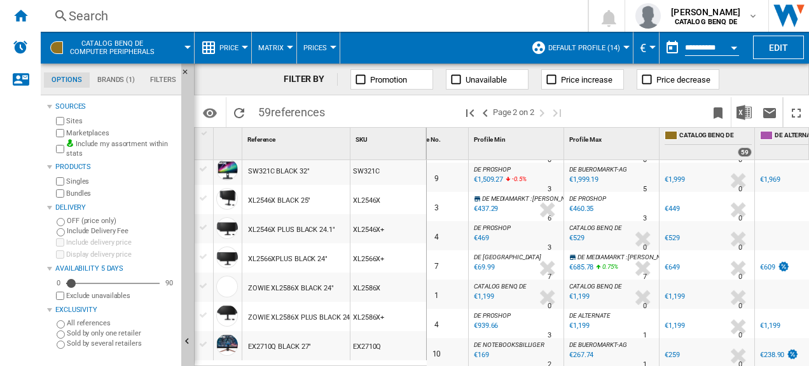
scroll to position [0, 50]
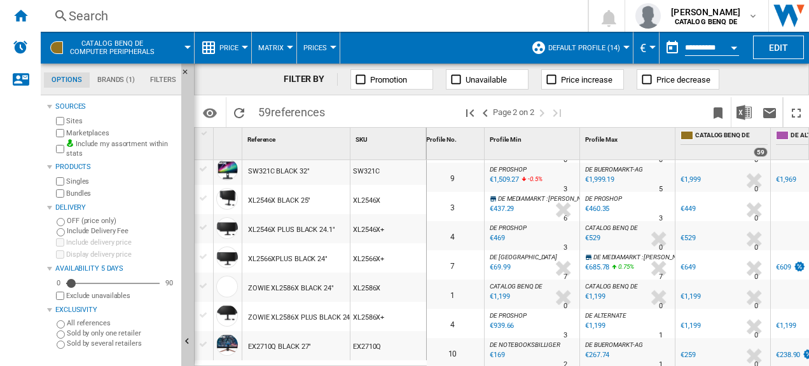
click at [508, 312] on span "DE PROSHOP" at bounding box center [508, 315] width 37 height 7
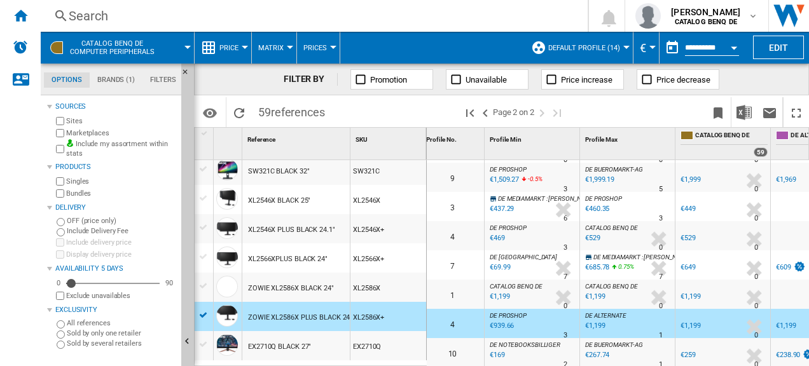
click at [506, 320] on div "€939.66" at bounding box center [501, 326] width 26 height 13
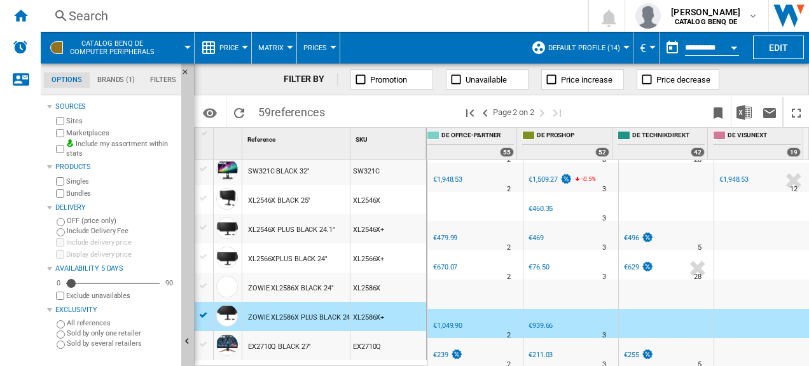
scroll to position [0, 833]
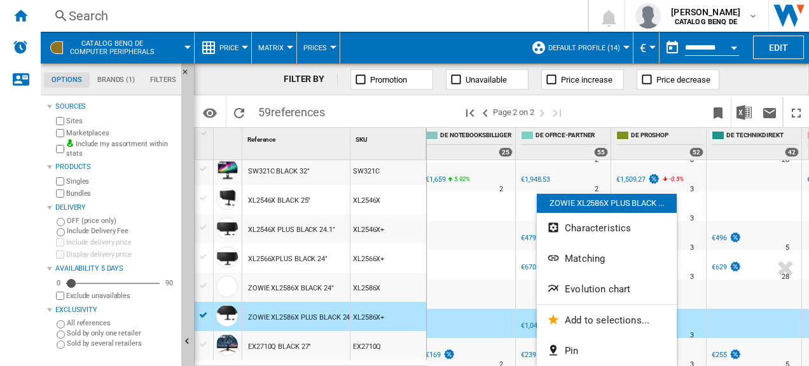
click at [525, 315] on div at bounding box center [404, 183] width 809 height 366
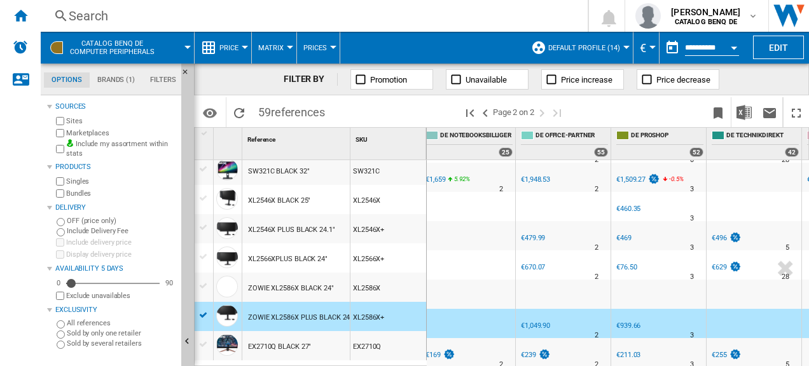
click at [534, 322] on div "€1,049.90" at bounding box center [535, 326] width 29 height 8
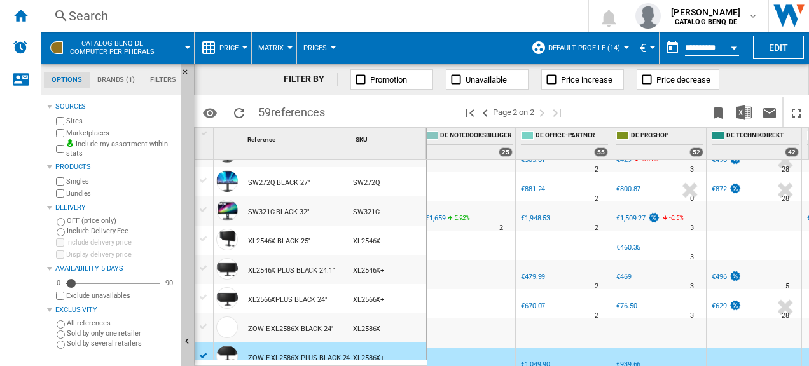
scroll to position [33, 0]
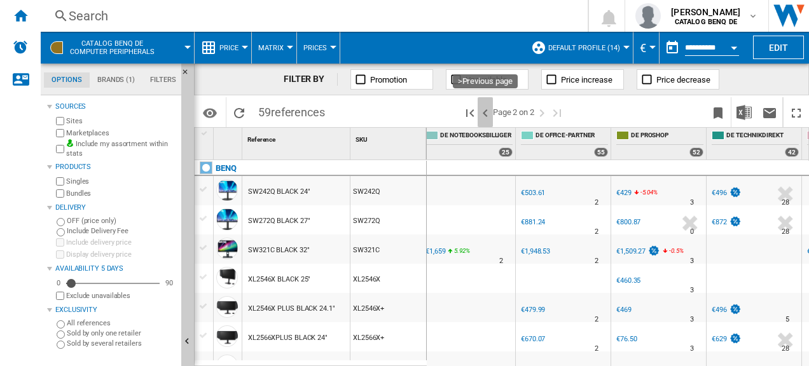
click at [484, 109] on ng-md-icon ">Previous page" at bounding box center [485, 113] width 15 height 15
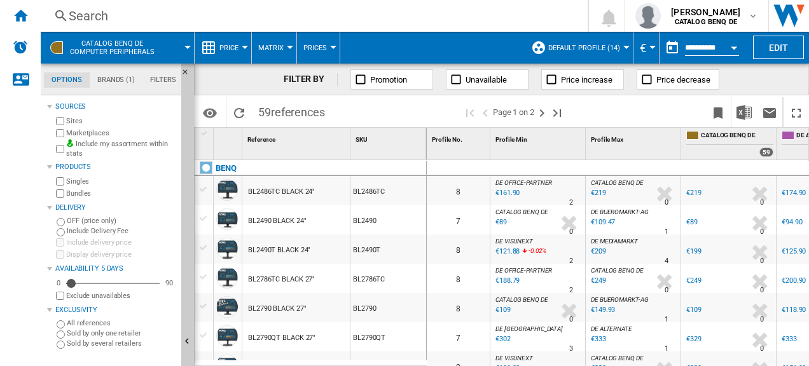
click at [667, 103] on span at bounding box center [639, 112] width 131 height 30
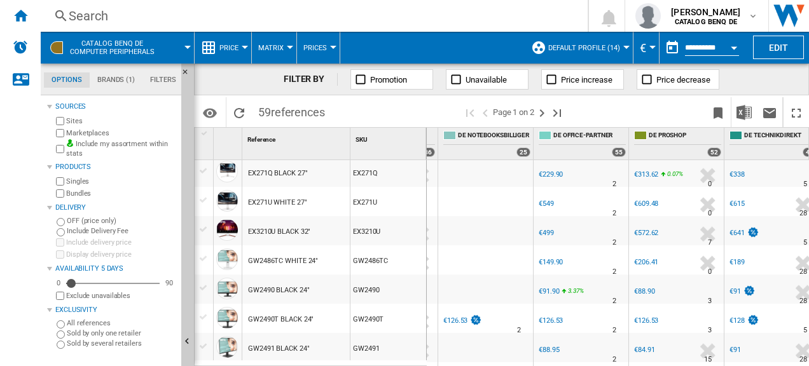
drag, startPoint x: 736, startPoint y: 359, endPoint x: 636, endPoint y: 349, distance: 101.1
click at [636, 333] on div "8 DE PROSHOP : DE PROSHOP -4.6 % €84.91 % N/A 15 DE PROSHOP : DE PROSHOP DE TEC…" at bounding box center [215, 333] width 1399 height 0
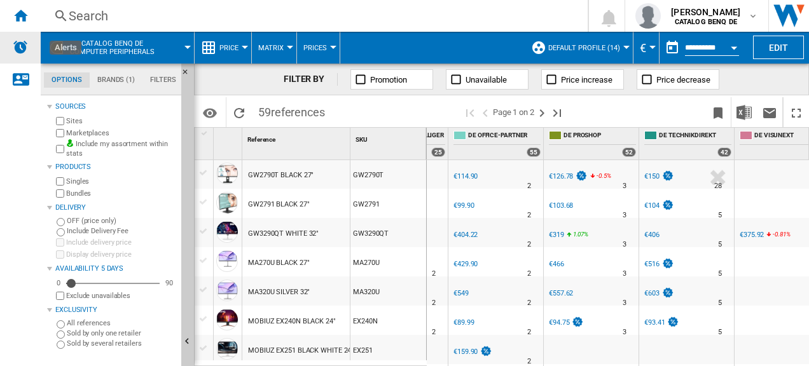
click at [18, 47] on img "Alerts" at bounding box center [20, 46] width 15 height 15
